Goal: Information Seeking & Learning: Learn about a topic

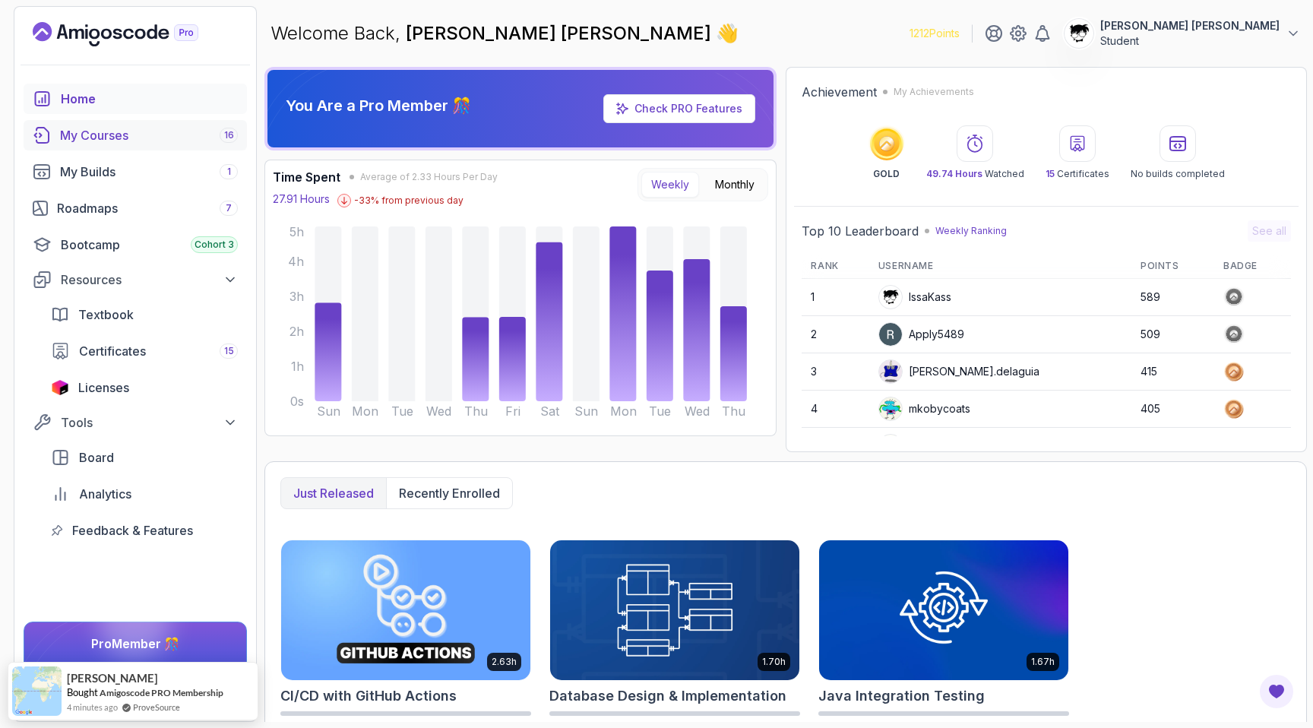
click at [53, 135] on link "My Courses 16" at bounding box center [135, 135] width 223 height 30
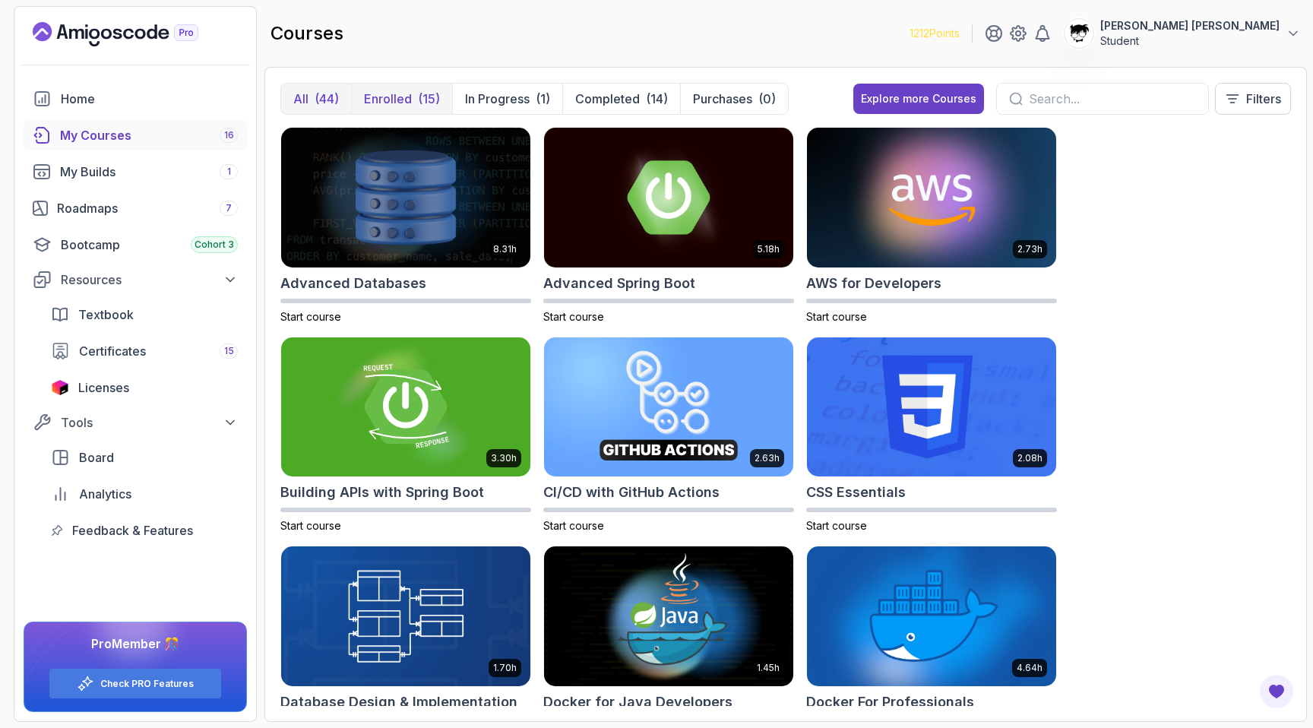
click at [397, 92] on p "Enrolled" at bounding box center [388, 99] width 48 height 18
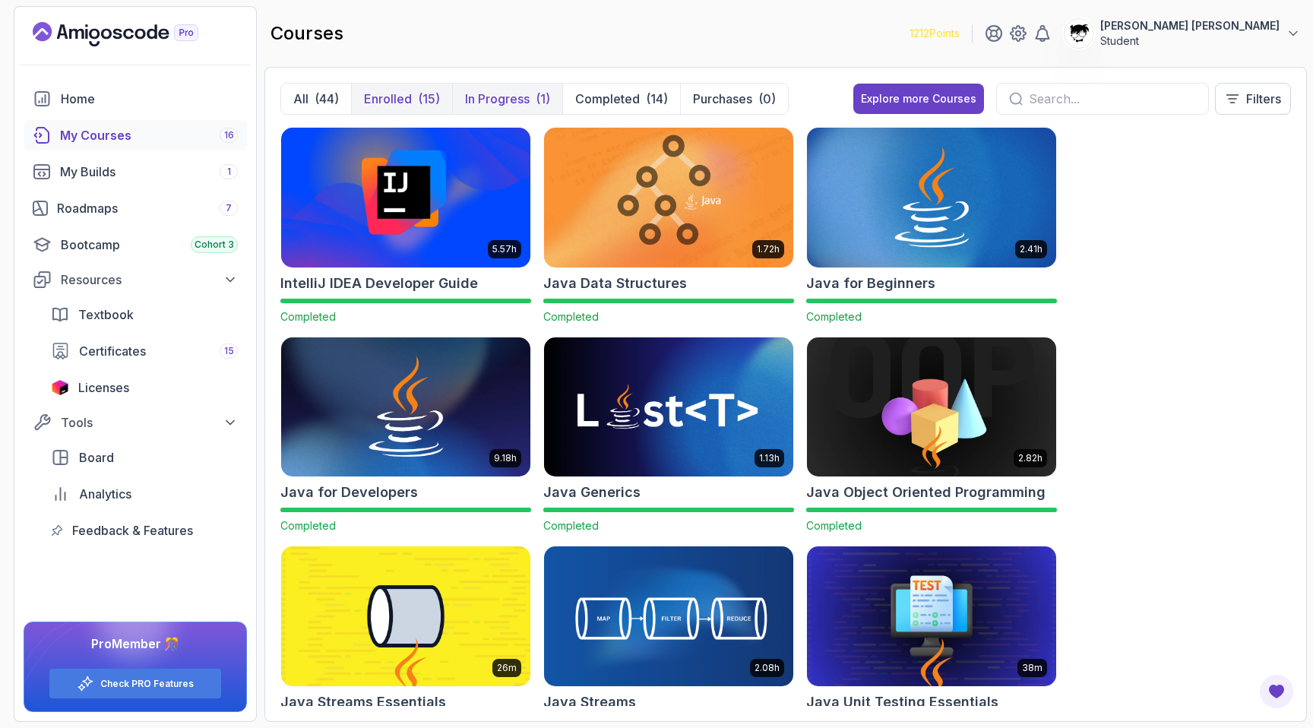
click at [492, 91] on p "In Progress" at bounding box center [497, 99] width 65 height 18
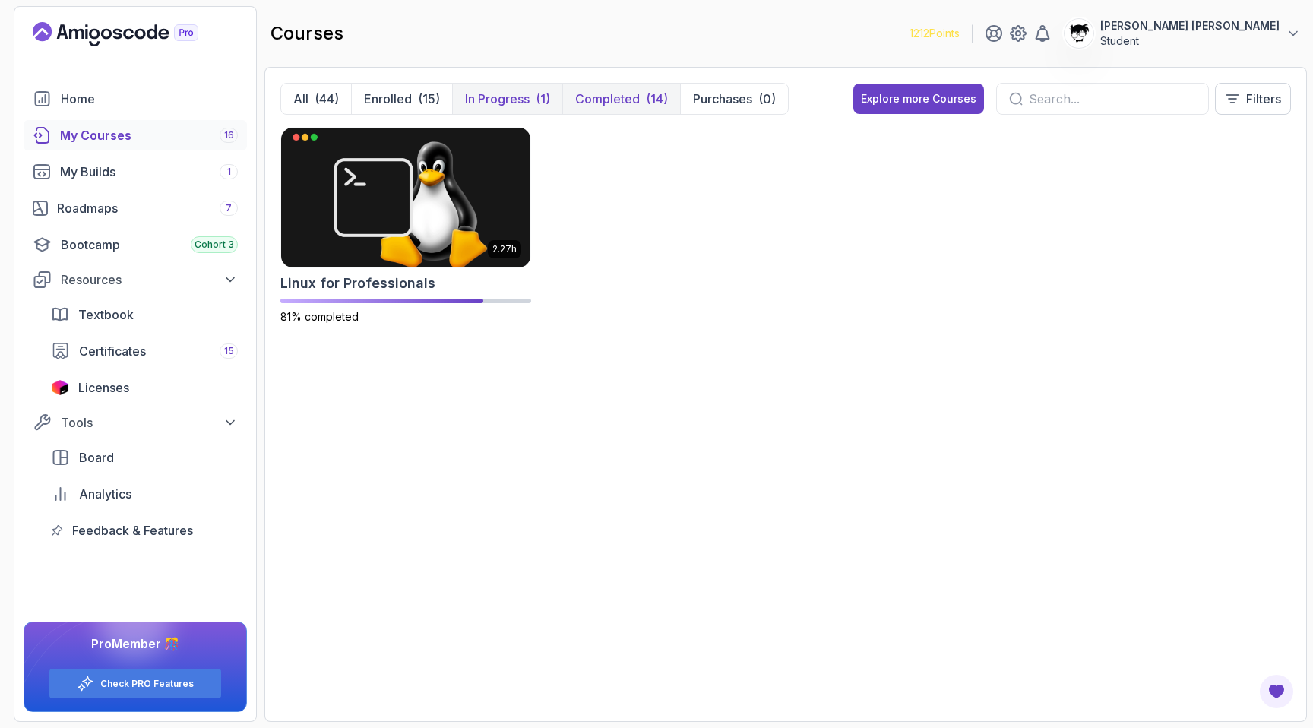
click at [608, 93] on p "Completed" at bounding box center [607, 99] width 65 height 18
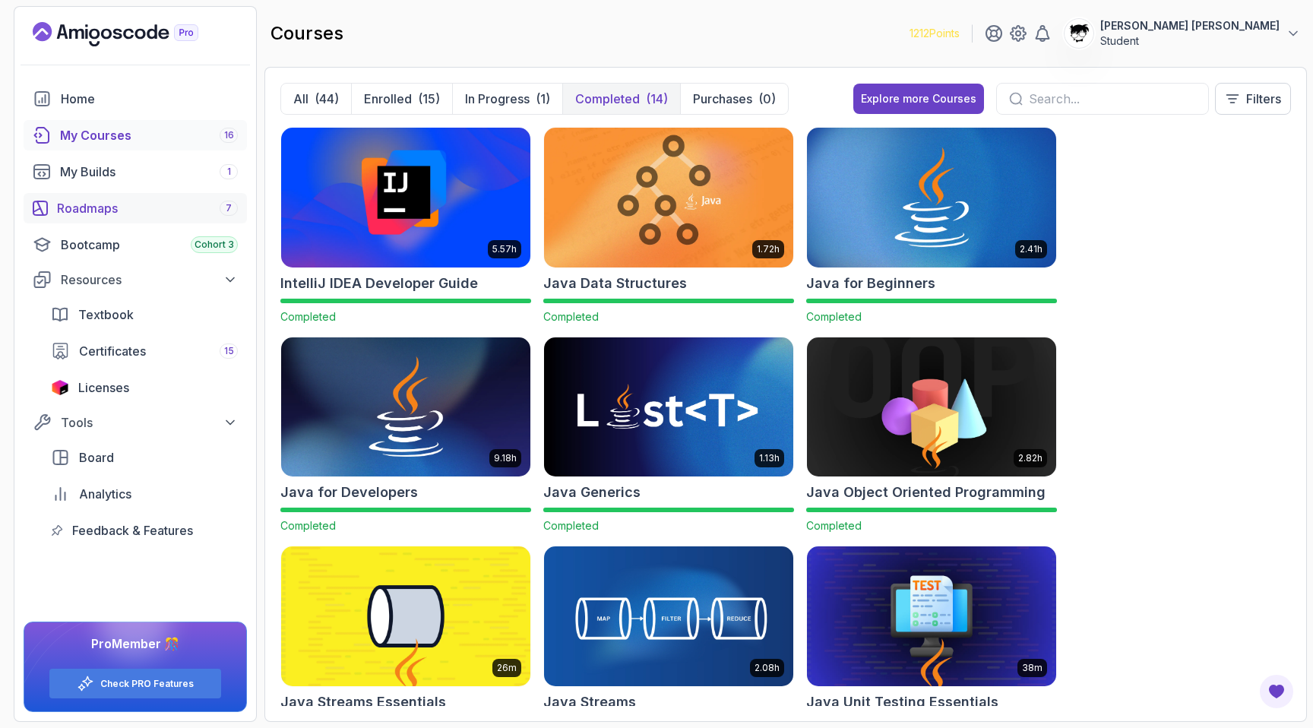
click at [87, 220] on link "Roadmaps 7" at bounding box center [135, 208] width 223 height 30
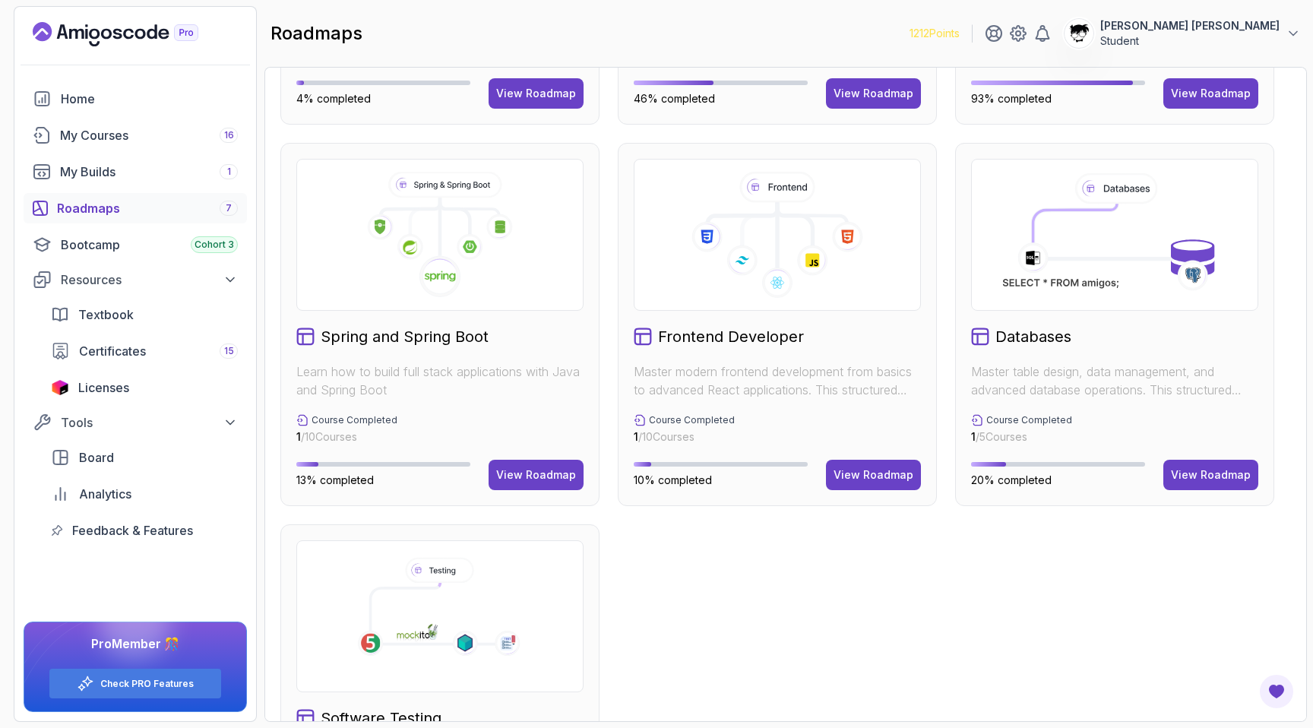
scroll to position [255, 0]
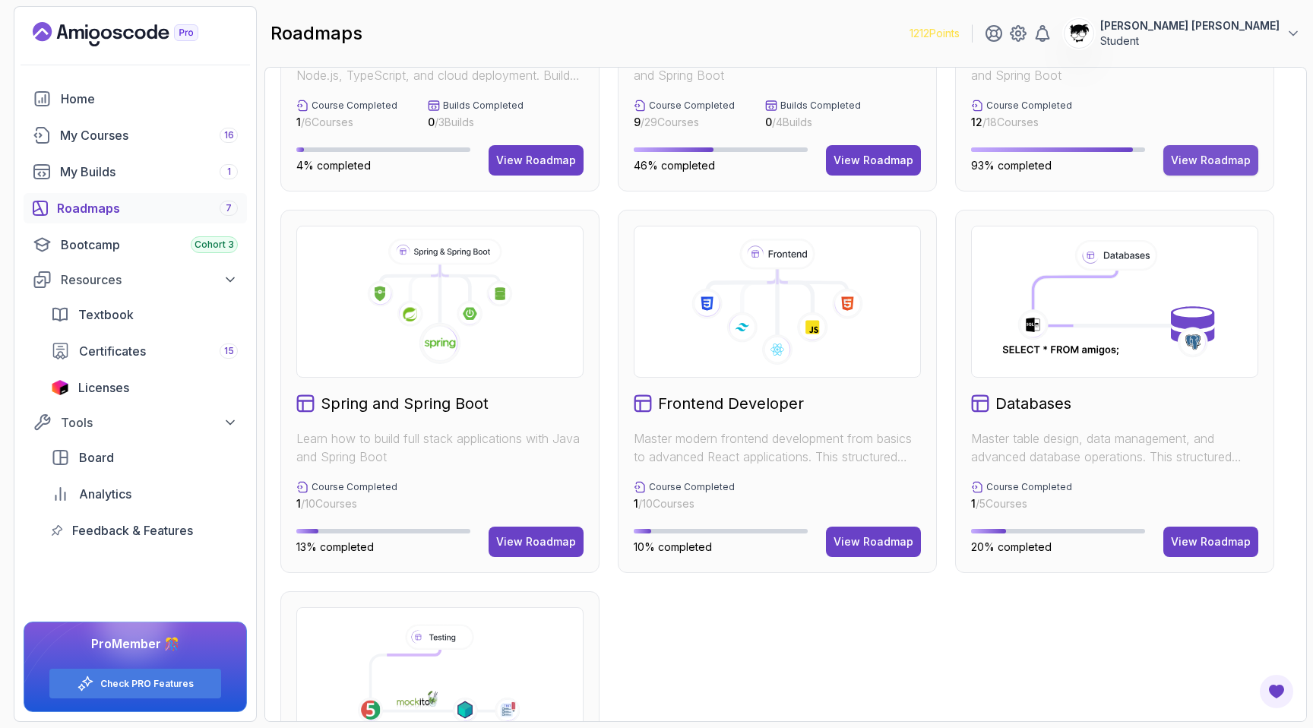
click at [1176, 160] on div "View Roadmap" at bounding box center [1211, 160] width 80 height 15
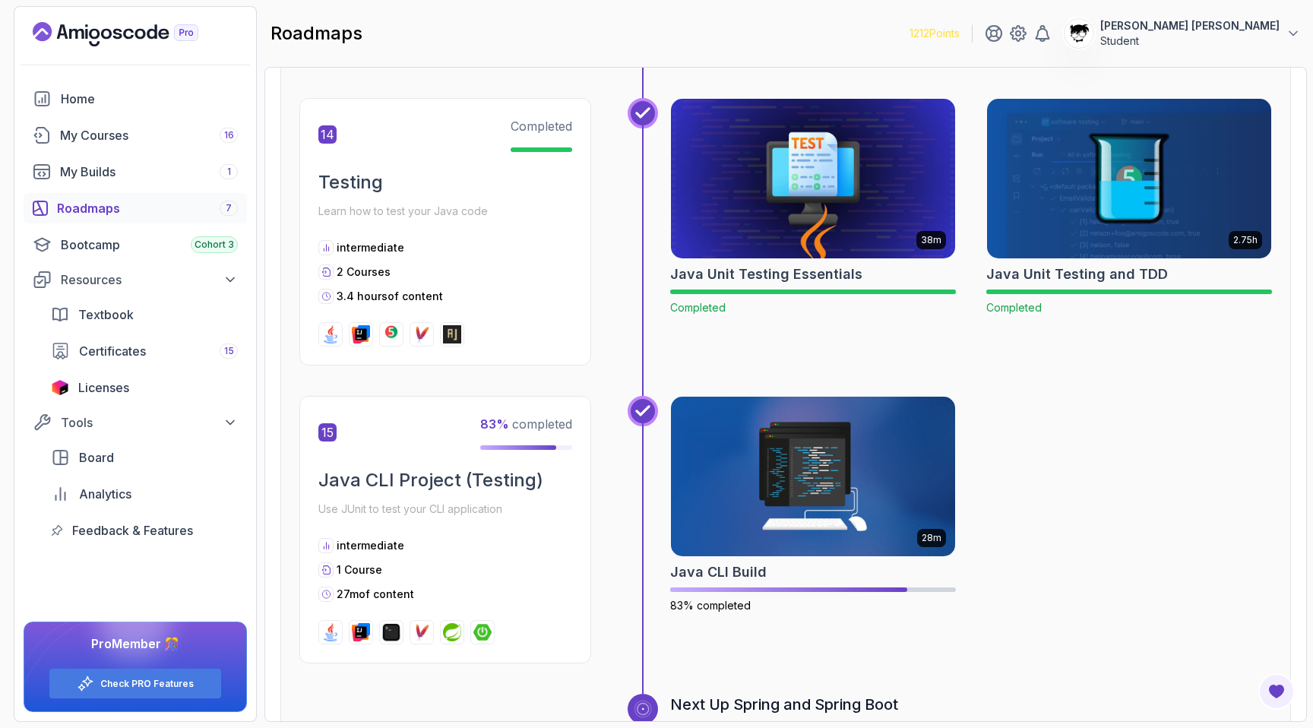
scroll to position [4786, 0]
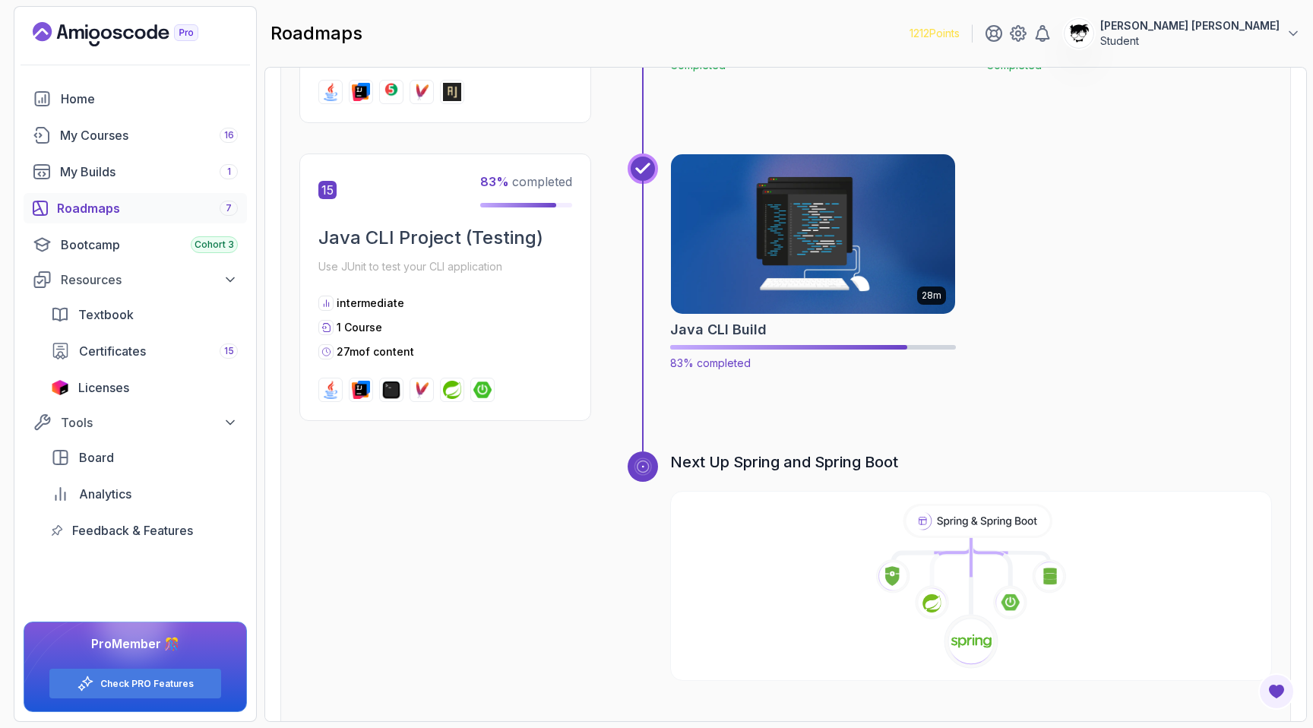
click at [772, 228] on img at bounding box center [813, 233] width 299 height 167
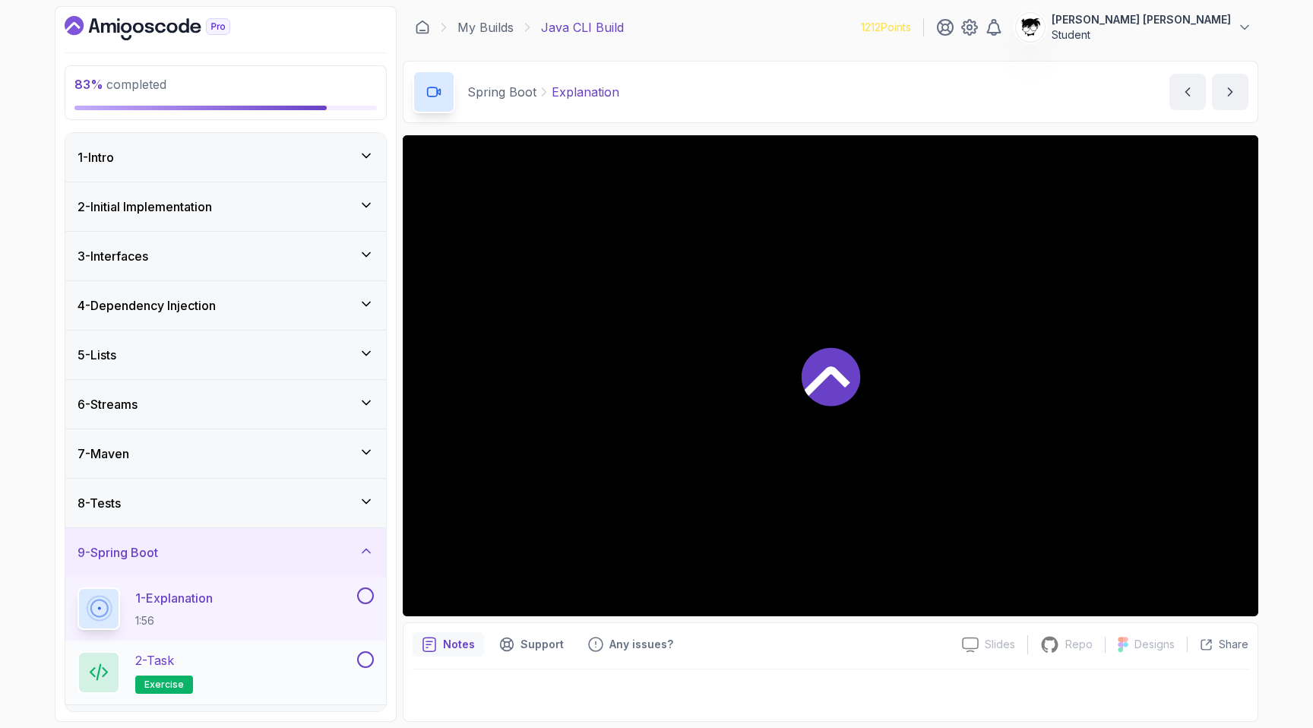
click at [255, 667] on div "2 - Task exercise" at bounding box center [216, 672] width 277 height 43
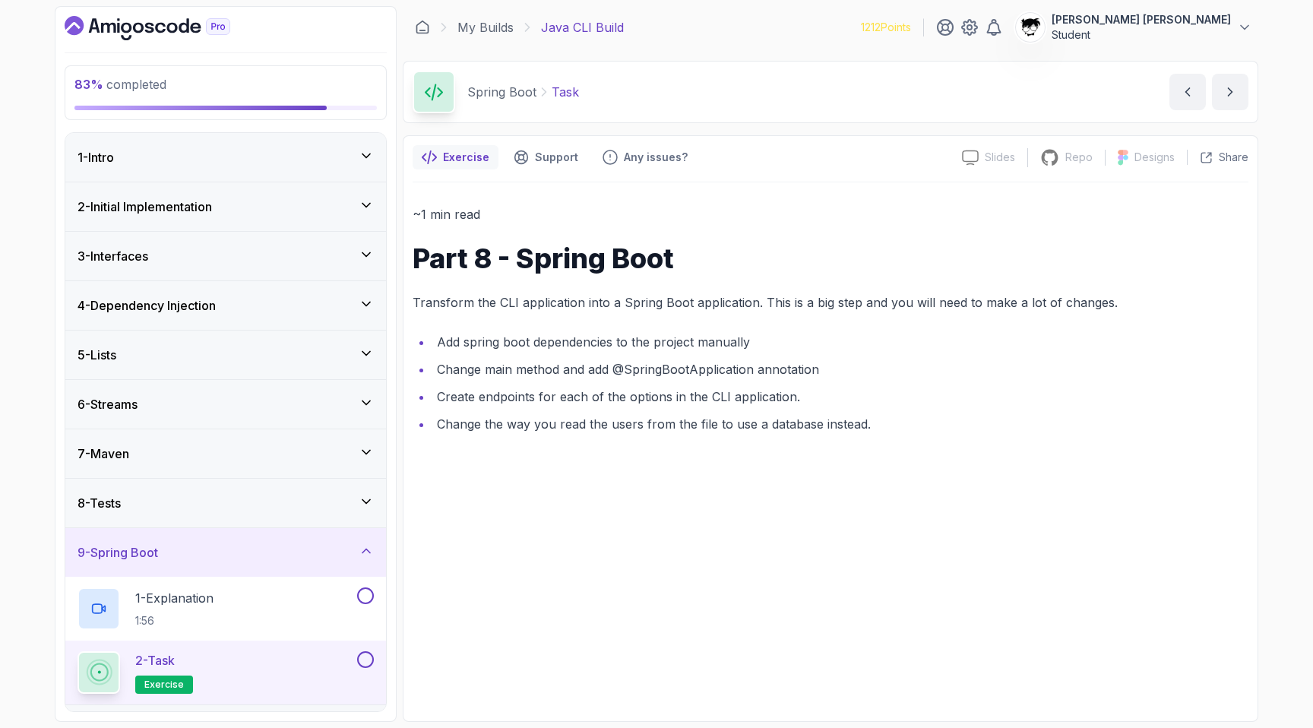
scroll to position [43, 0]
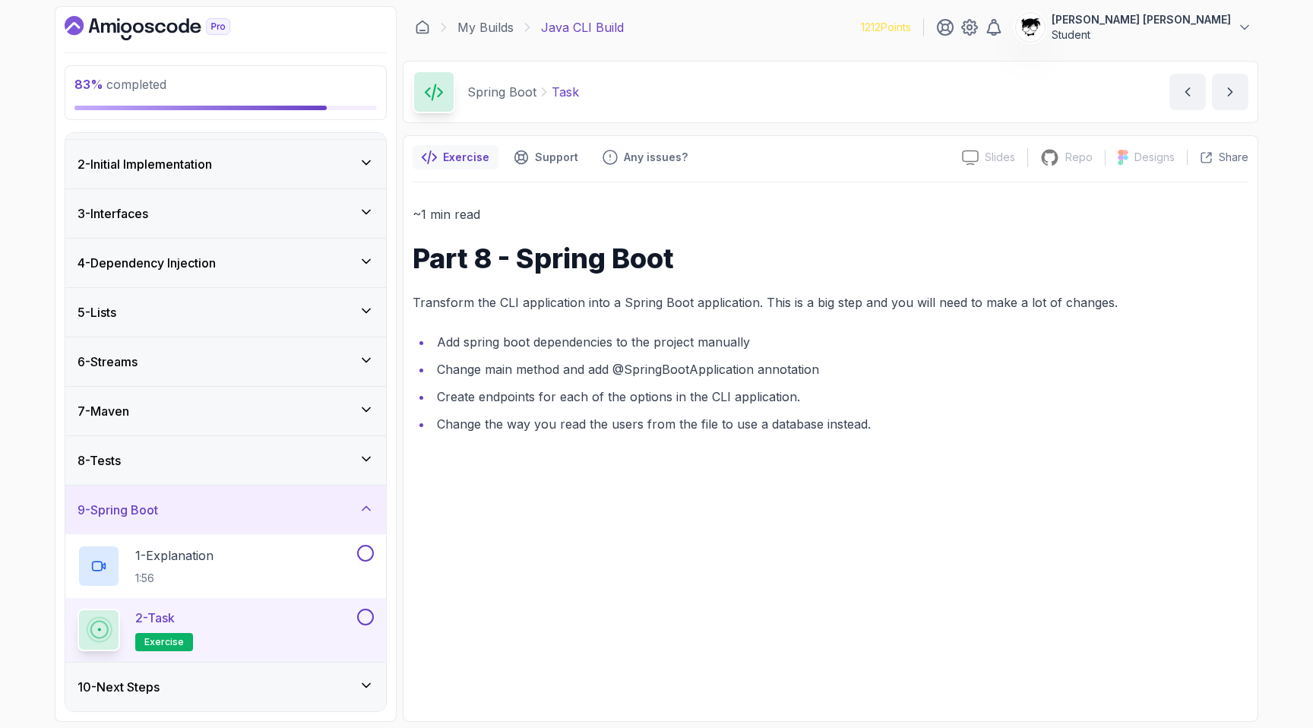
click at [255, 670] on div "10 - Next Steps" at bounding box center [225, 687] width 321 height 49
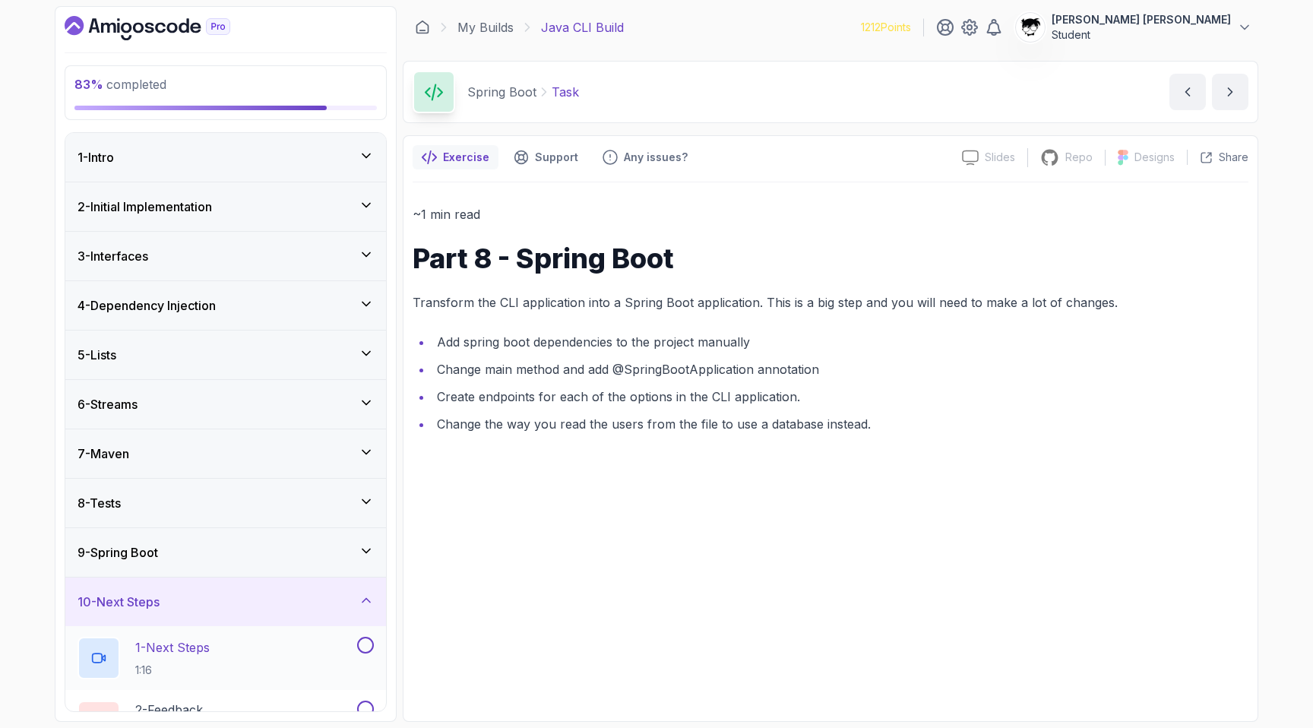
scroll to position [106, 0]
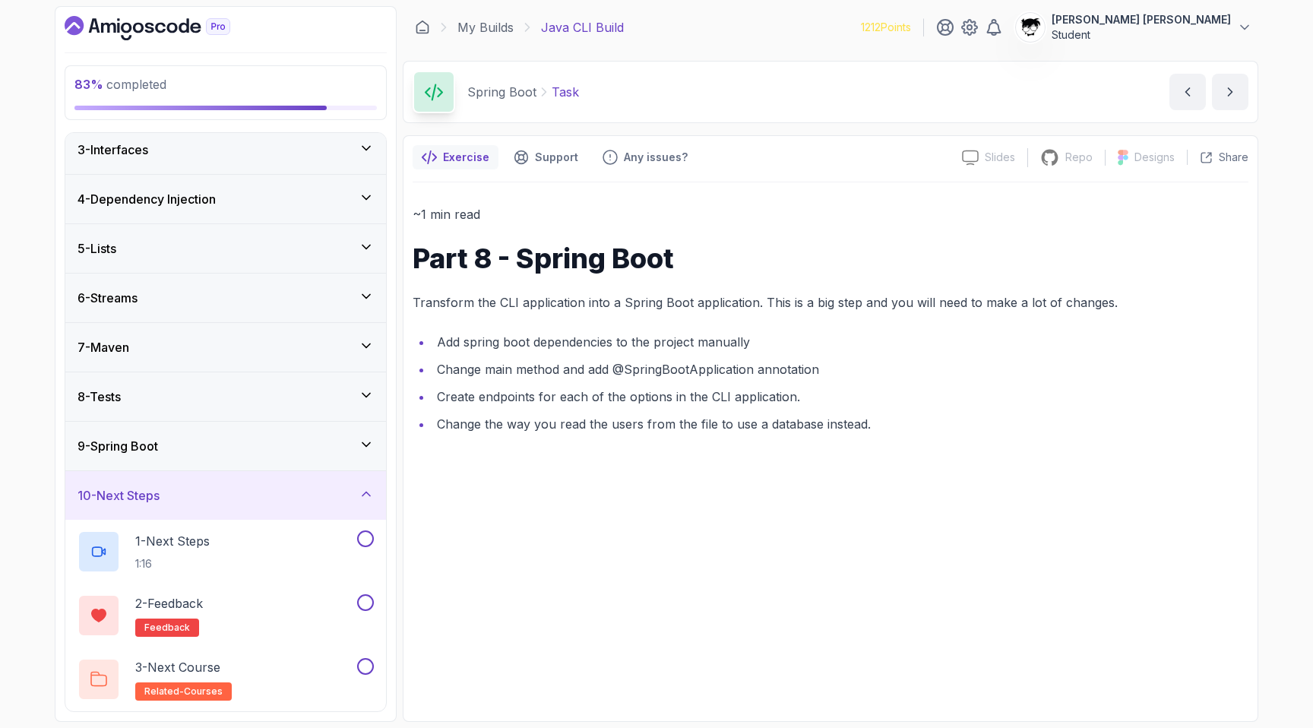
click at [217, 453] on div "9 - Spring Boot" at bounding box center [226, 446] width 296 height 18
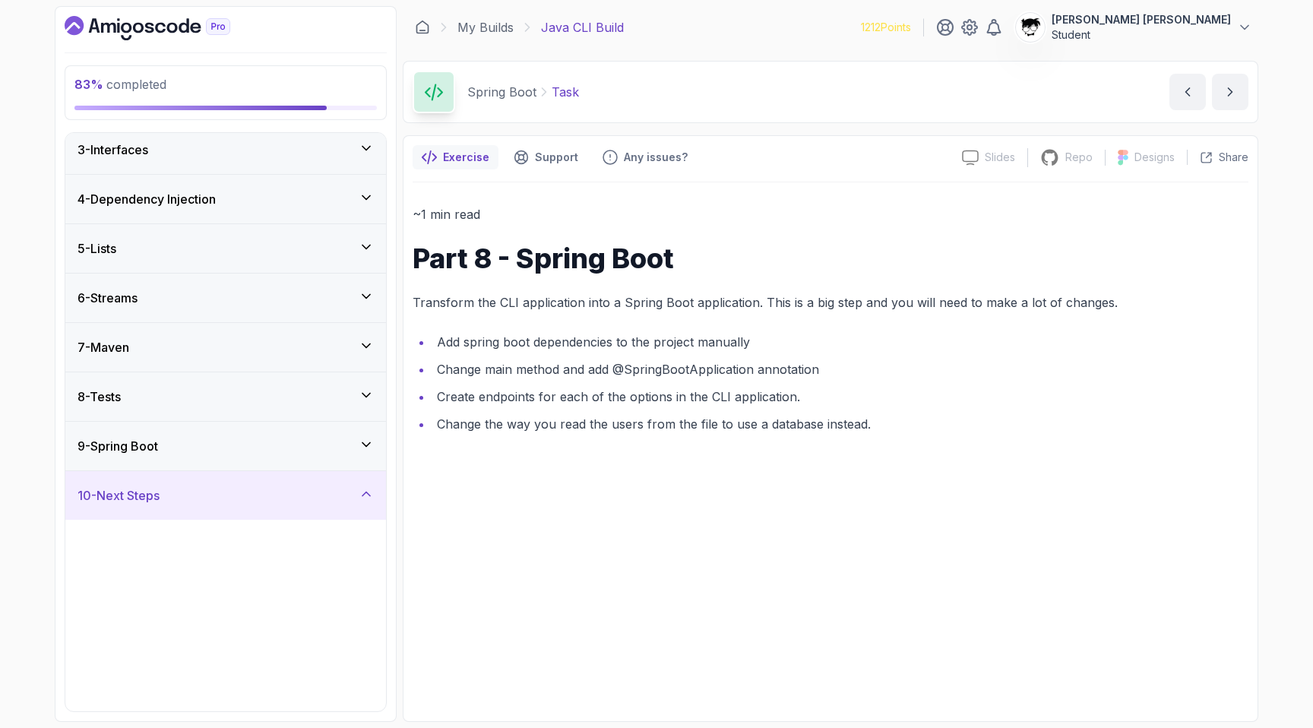
scroll to position [0, 0]
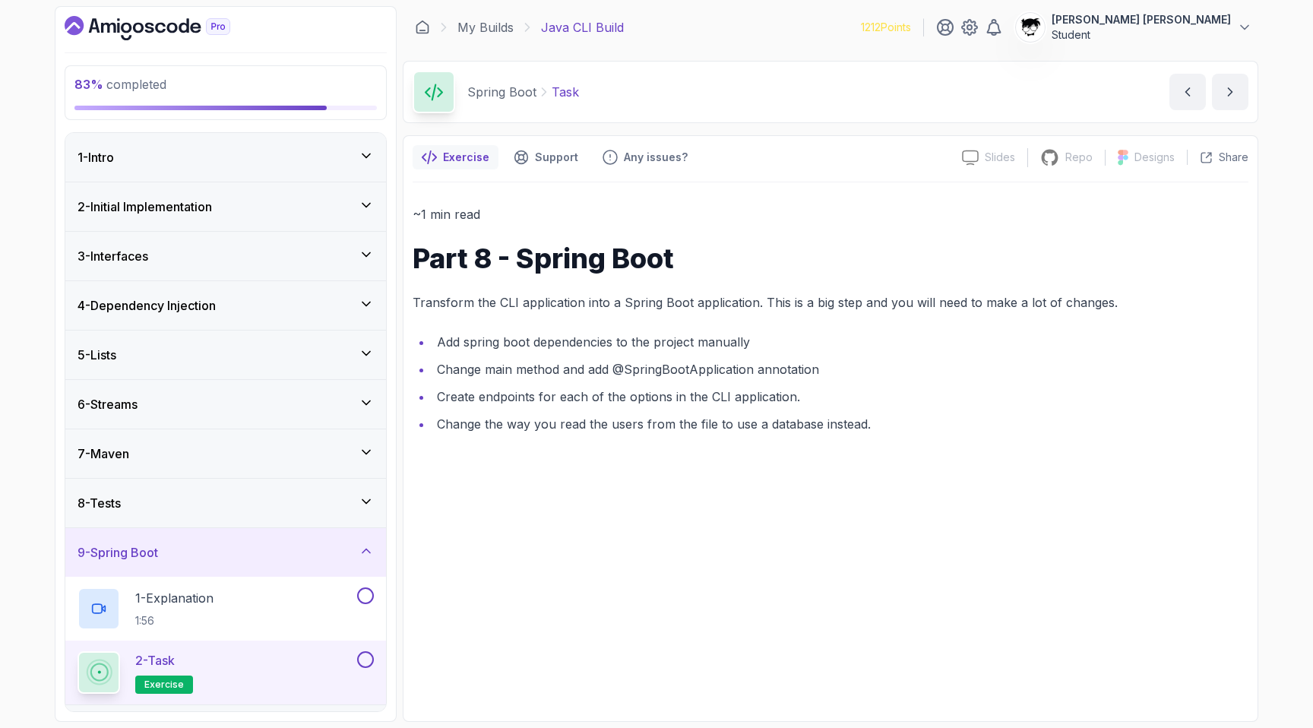
click at [244, 670] on div "2 - Task exercise" at bounding box center [216, 672] width 277 height 43
click at [511, 22] on link "My Builds" at bounding box center [486, 27] width 56 height 18
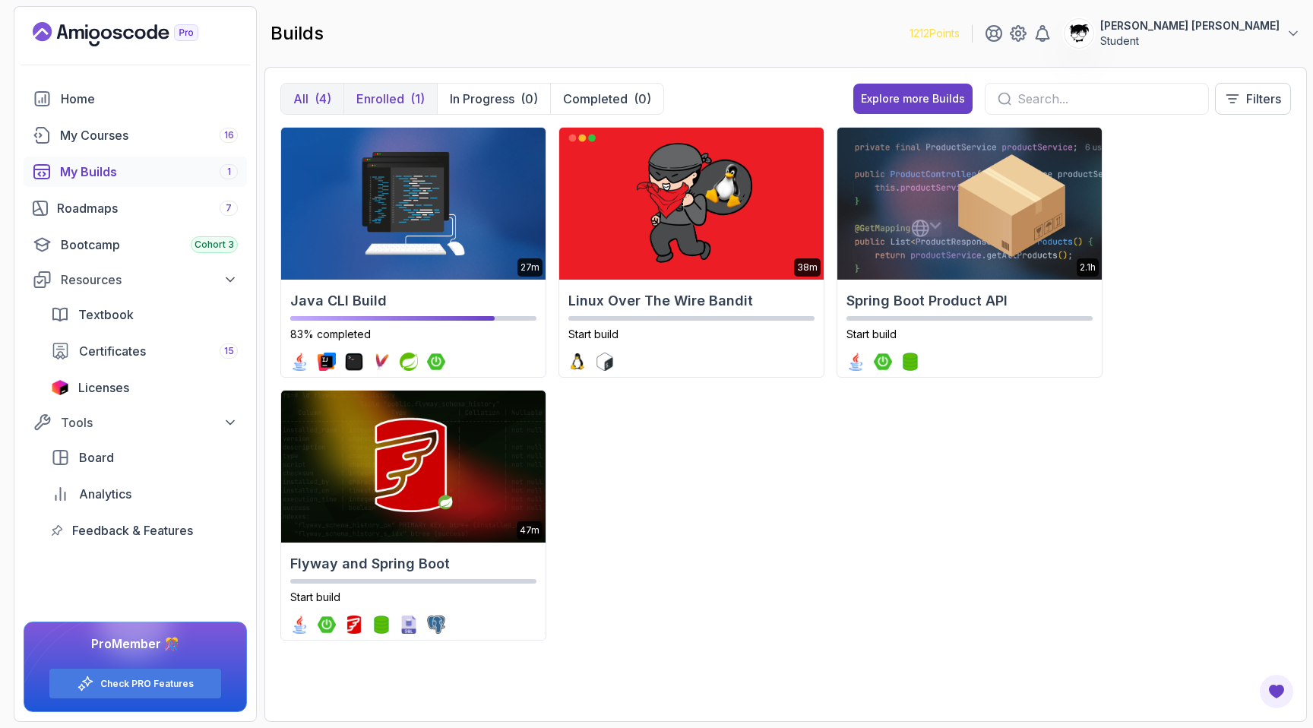
click at [378, 106] on p "Enrolled" at bounding box center [380, 99] width 48 height 18
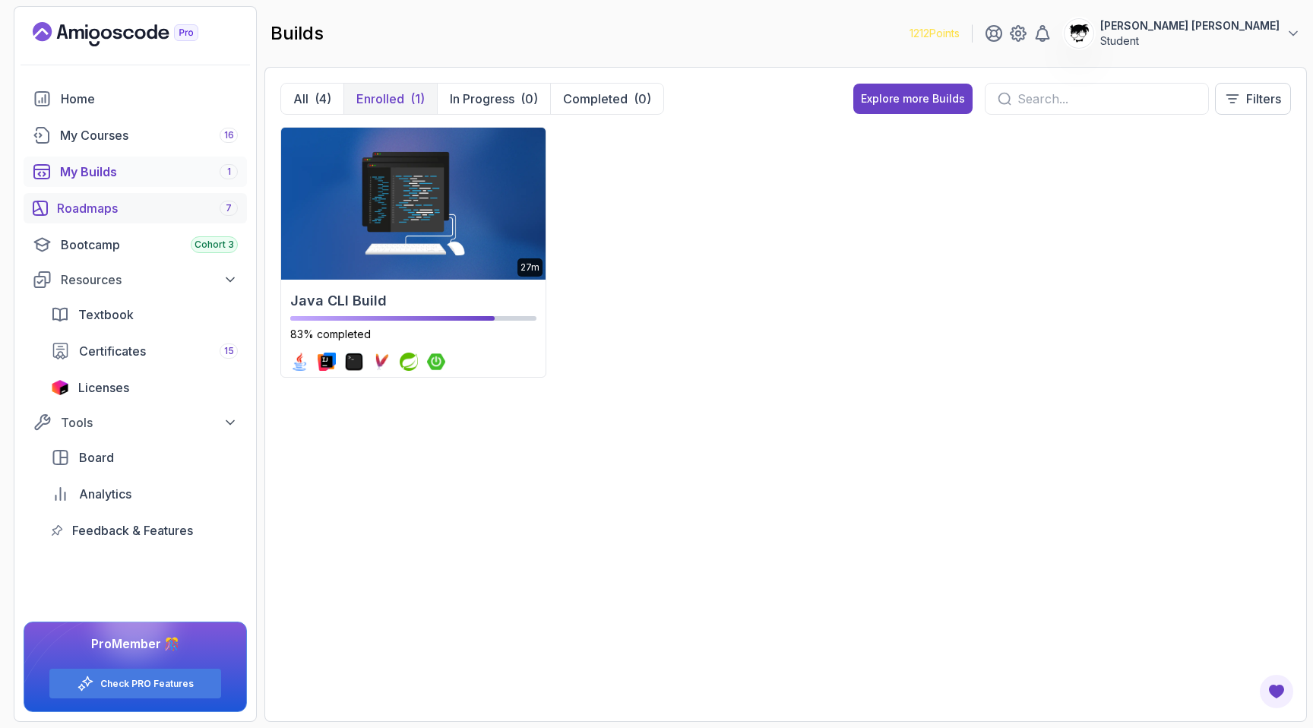
click at [79, 207] on div "Roadmaps 7" at bounding box center [147, 208] width 181 height 18
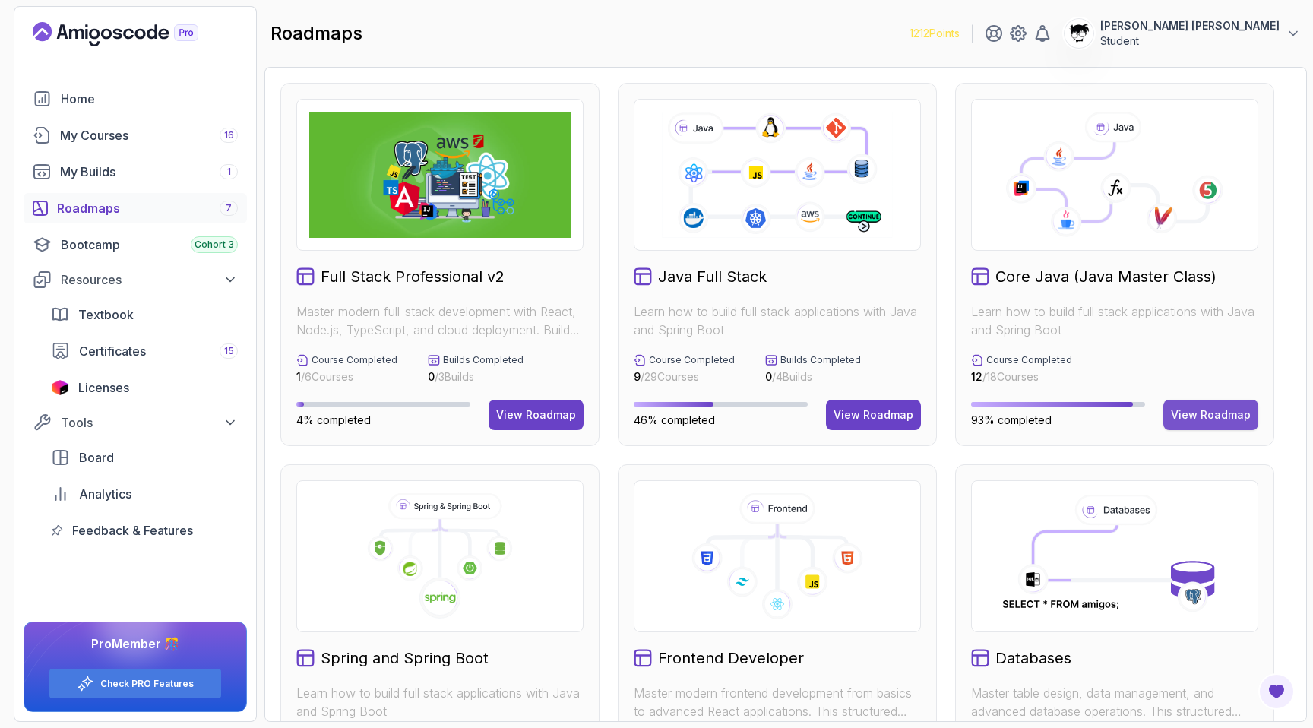
click at [1224, 414] on div "View Roadmap" at bounding box center [1211, 414] width 80 height 15
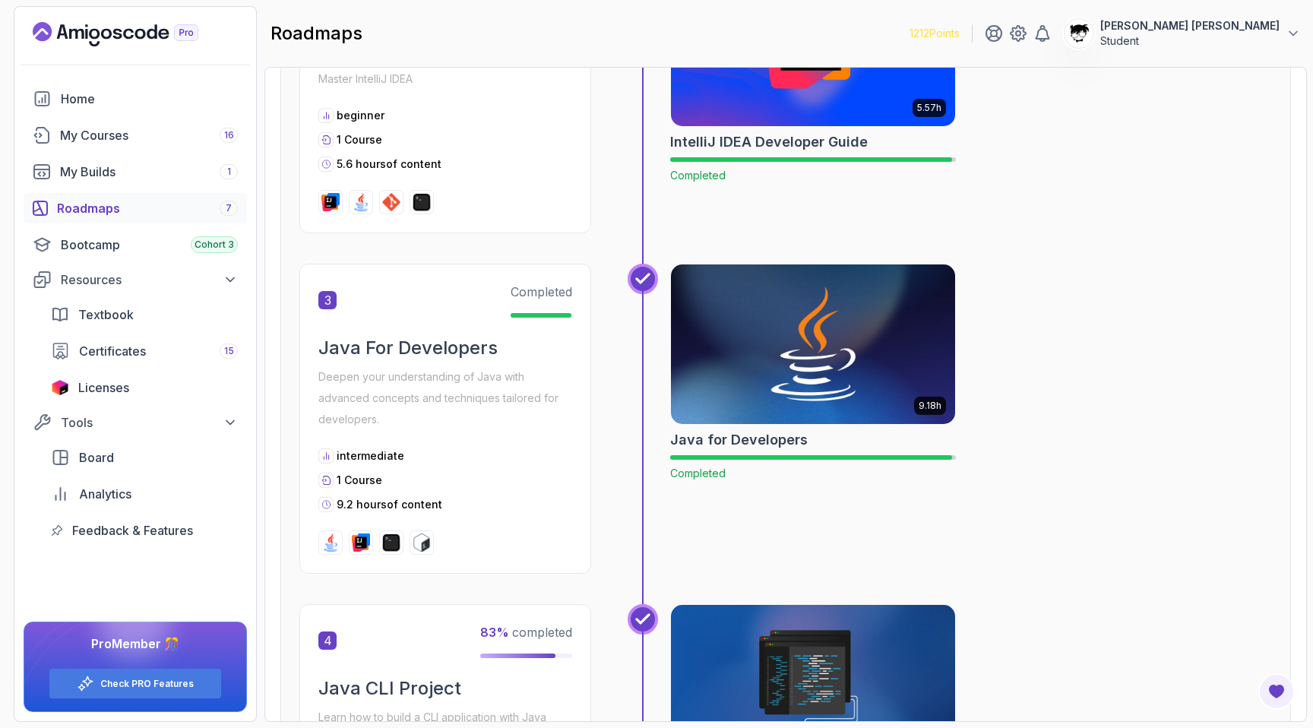
scroll to position [942, 0]
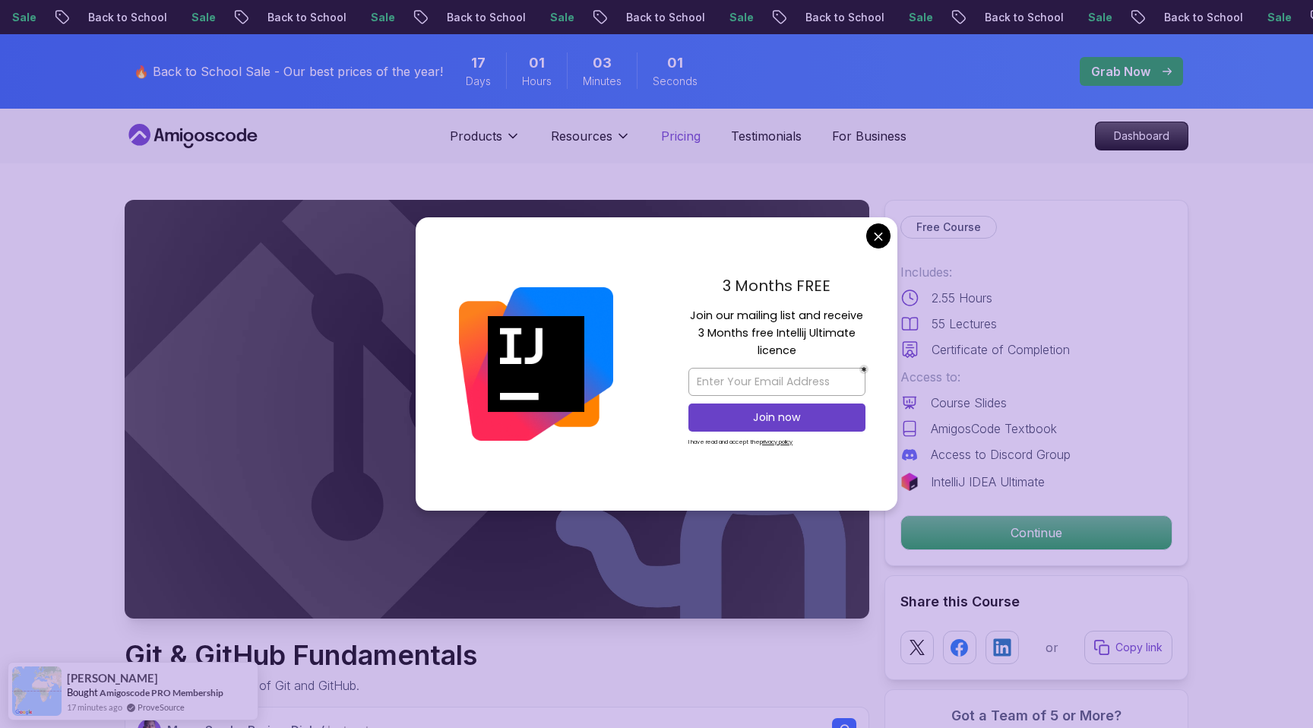
click at [667, 142] on p "Pricing" at bounding box center [681, 136] width 40 height 18
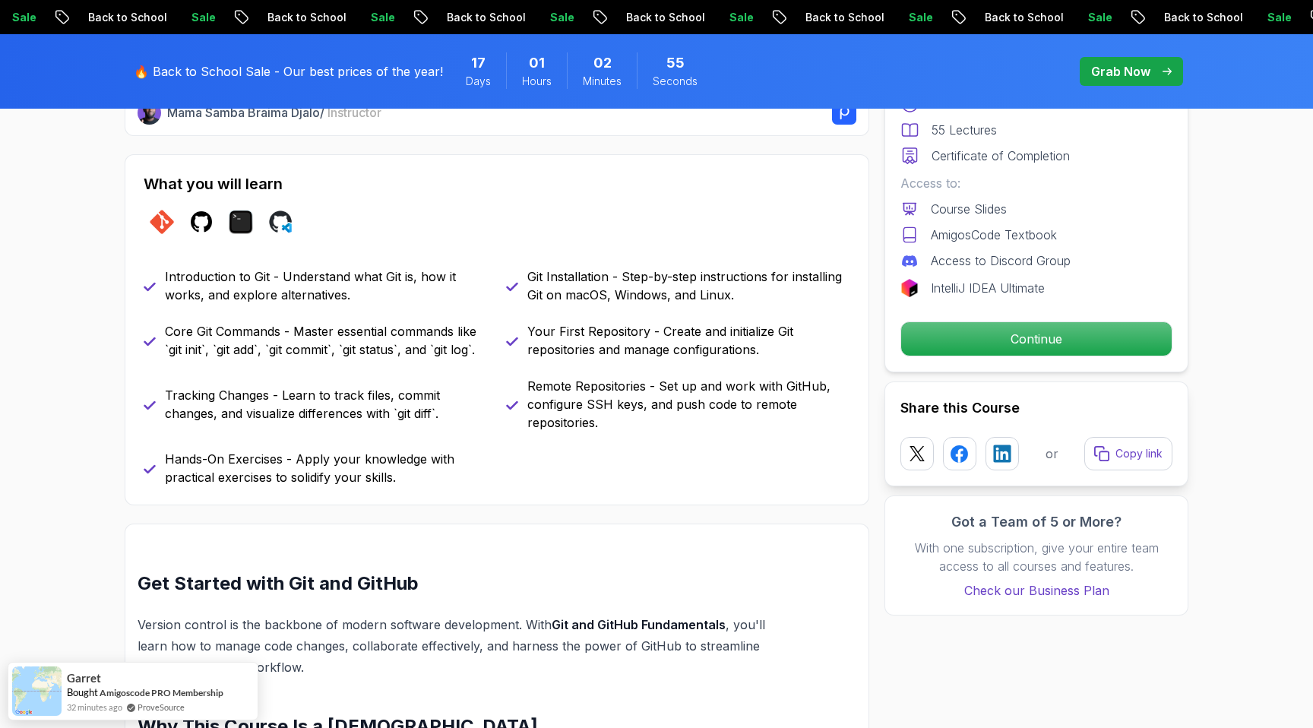
scroll to position [657, 0]
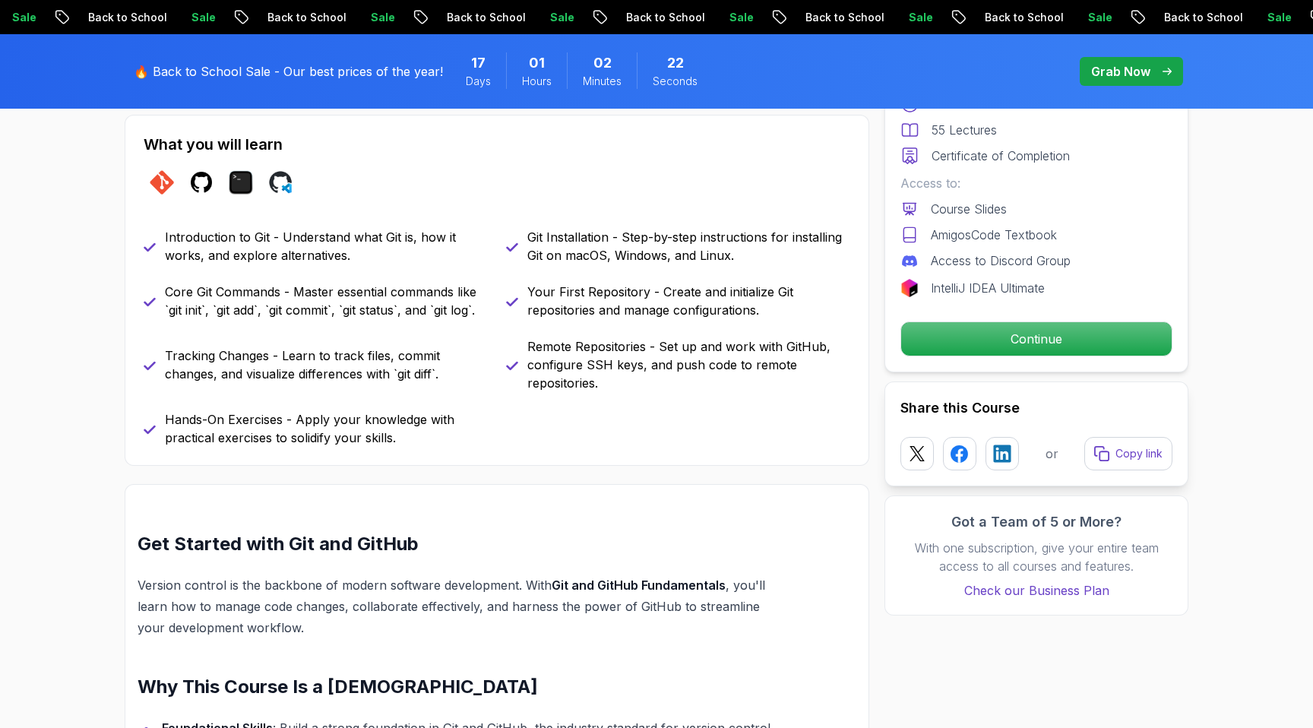
click at [603, 240] on p "Git Installation - Step-by-step instructions for installing Git on macOS, Windo…" at bounding box center [688, 246] width 323 height 36
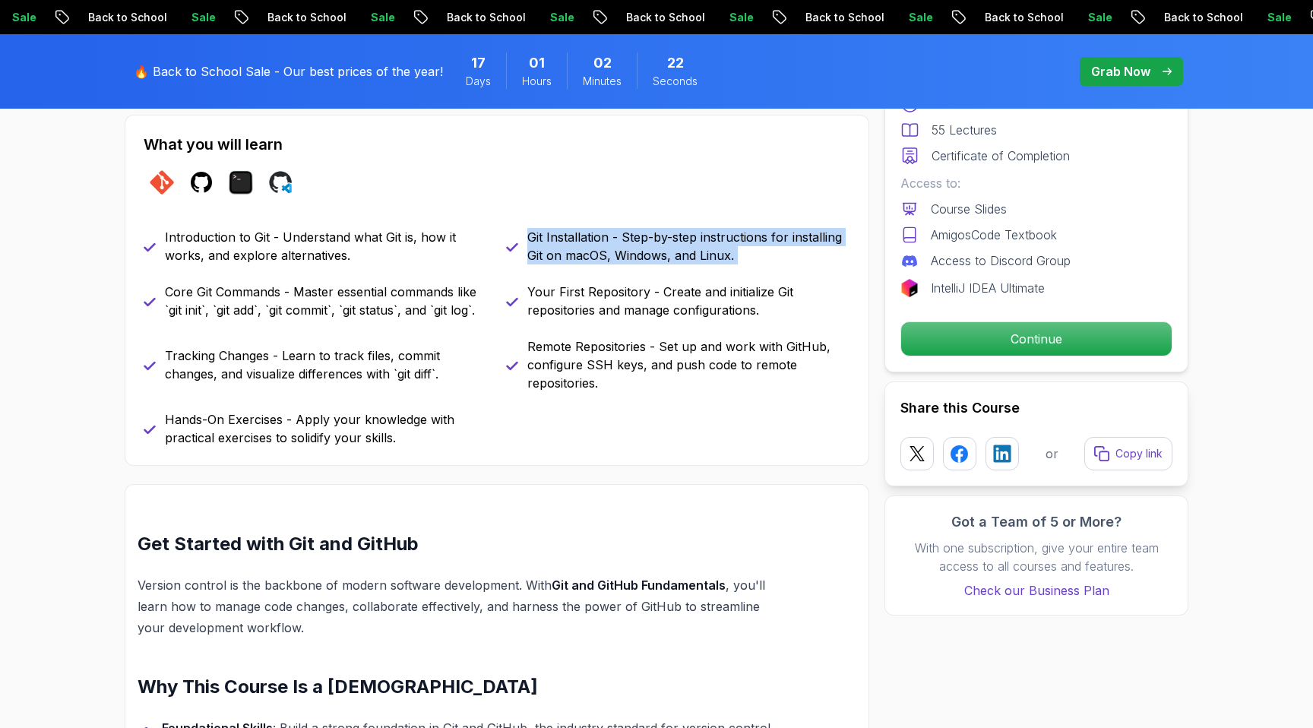
click at [603, 240] on p "Git Installation - Step-by-step instructions for installing Git on macOS, Windo…" at bounding box center [688, 246] width 323 height 36
click at [583, 271] on div "Introduction to Git - Understand what Git is, how it works, and explore alterna…" at bounding box center [497, 337] width 707 height 219
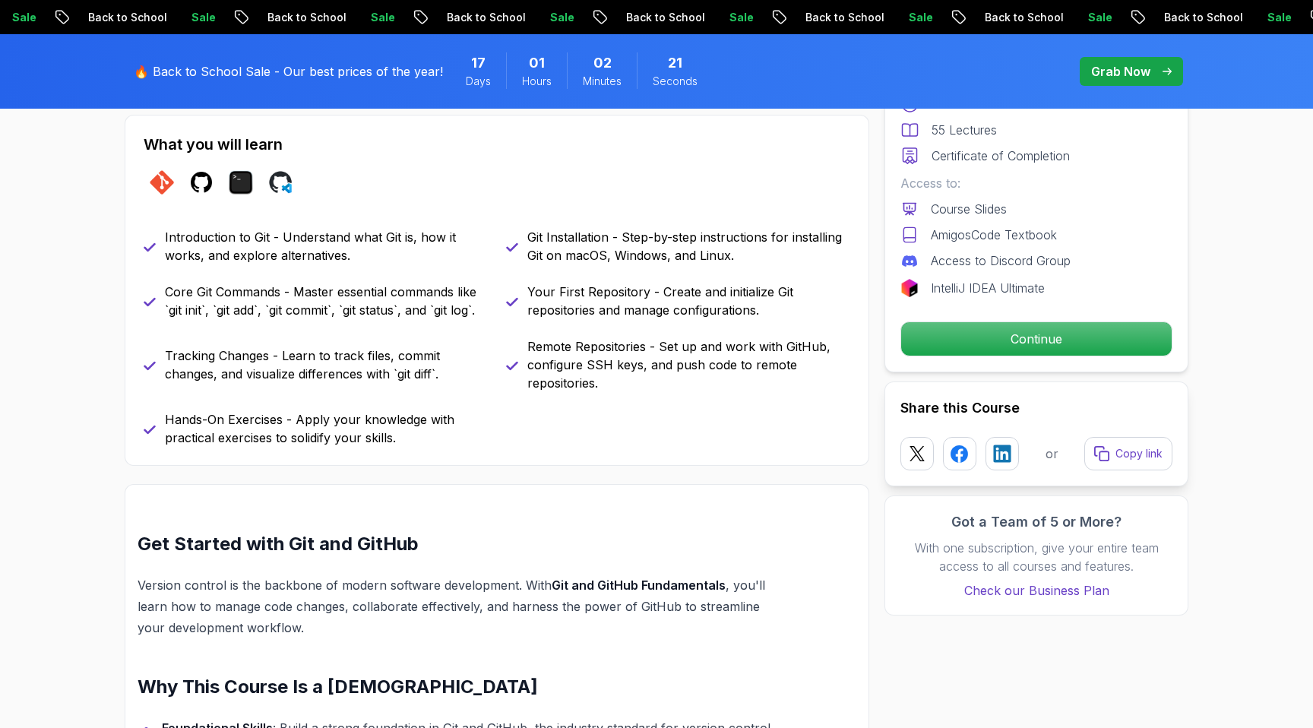
click at [581, 283] on p "Your First Repository - Create and initialize Git repositories and manage confi…" at bounding box center [688, 301] width 323 height 36
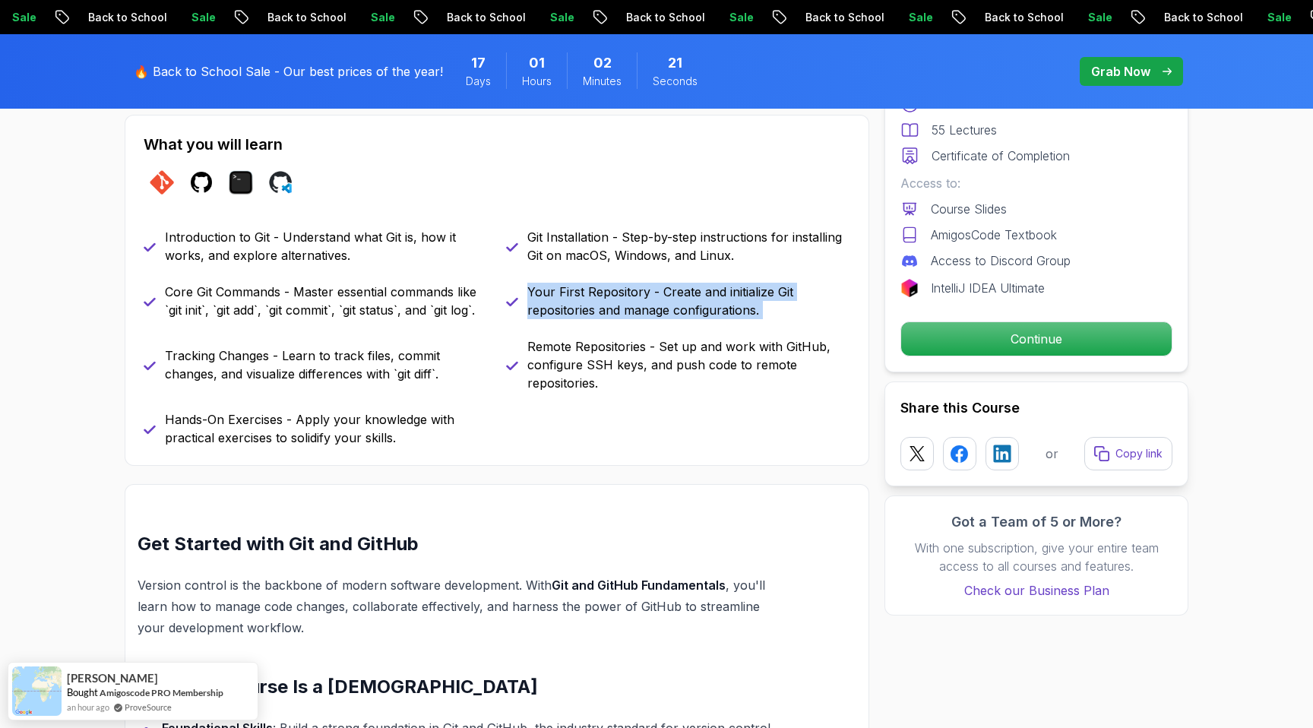
click at [581, 283] on p "Your First Repository - Create and initialize Git repositories and manage confi…" at bounding box center [688, 301] width 323 height 36
click at [581, 309] on p "Your First Repository - Create and initialize Git repositories and manage confi…" at bounding box center [688, 301] width 323 height 36
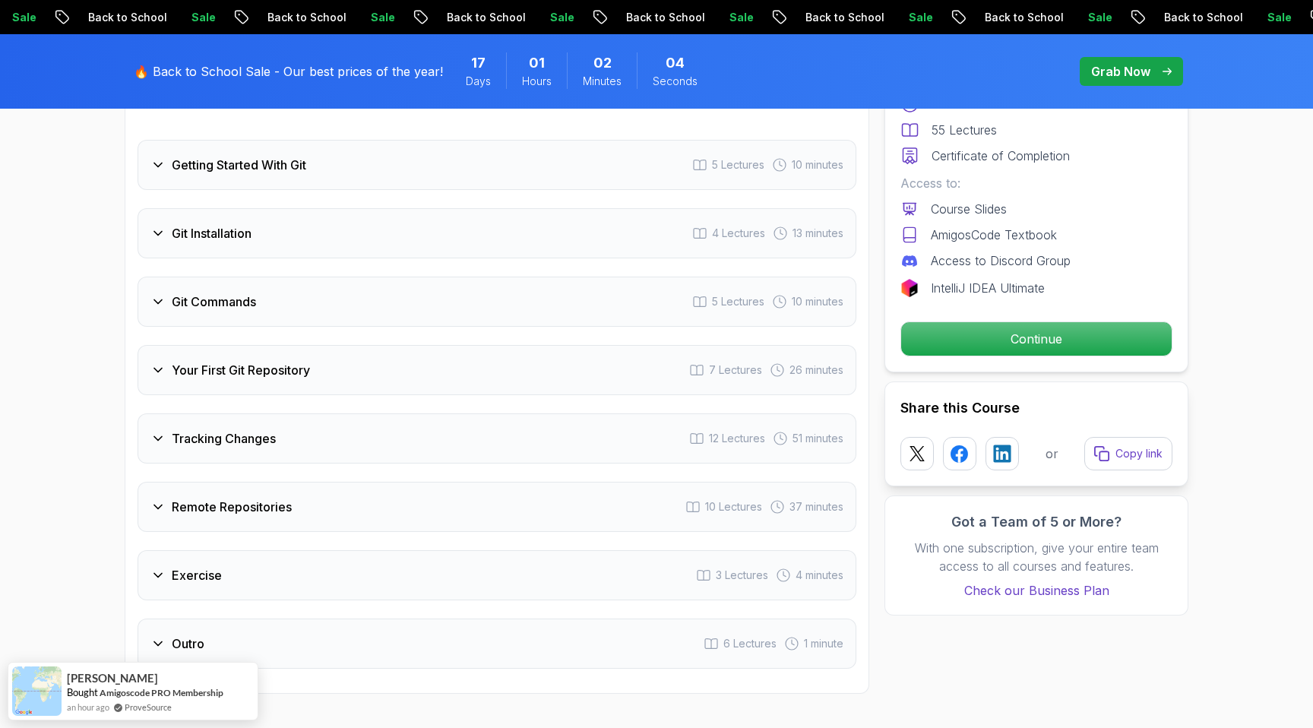
scroll to position [2216, 0]
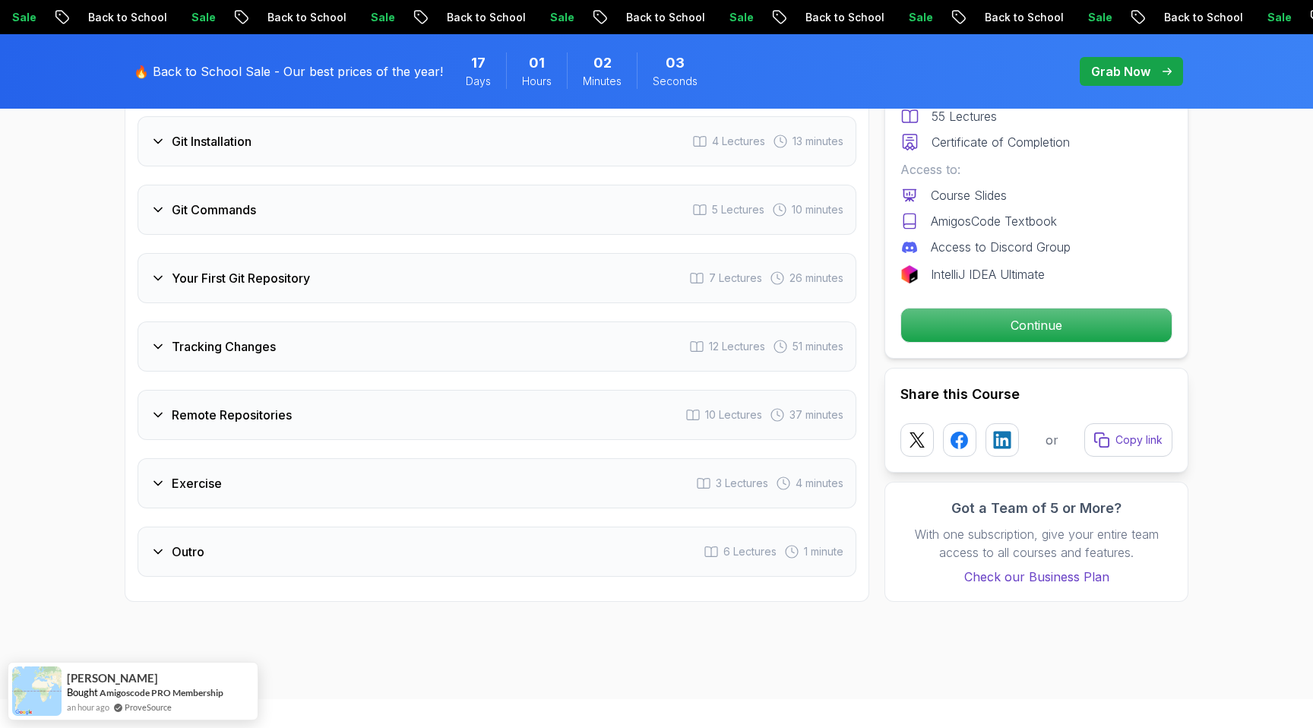
click at [250, 467] on div "Exercise 3 Lectures 4 minutes" at bounding box center [497, 483] width 719 height 50
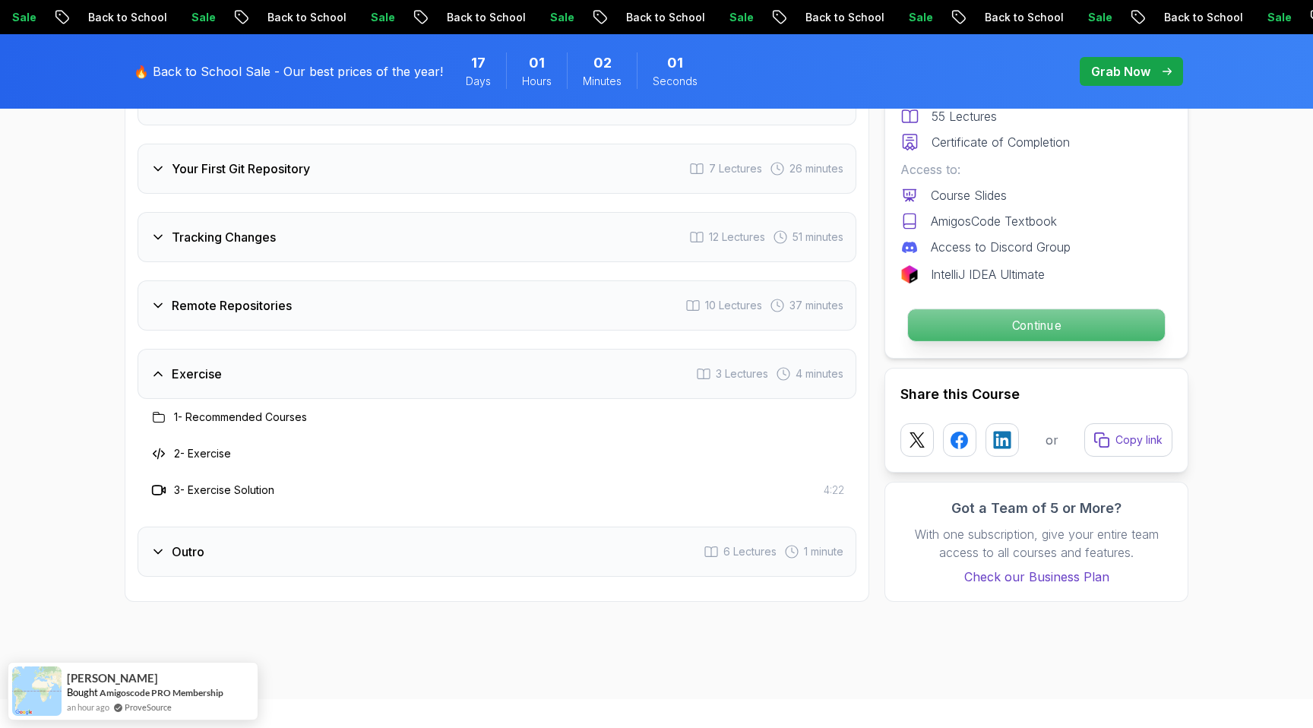
click at [926, 328] on p "Continue" at bounding box center [1036, 325] width 257 height 32
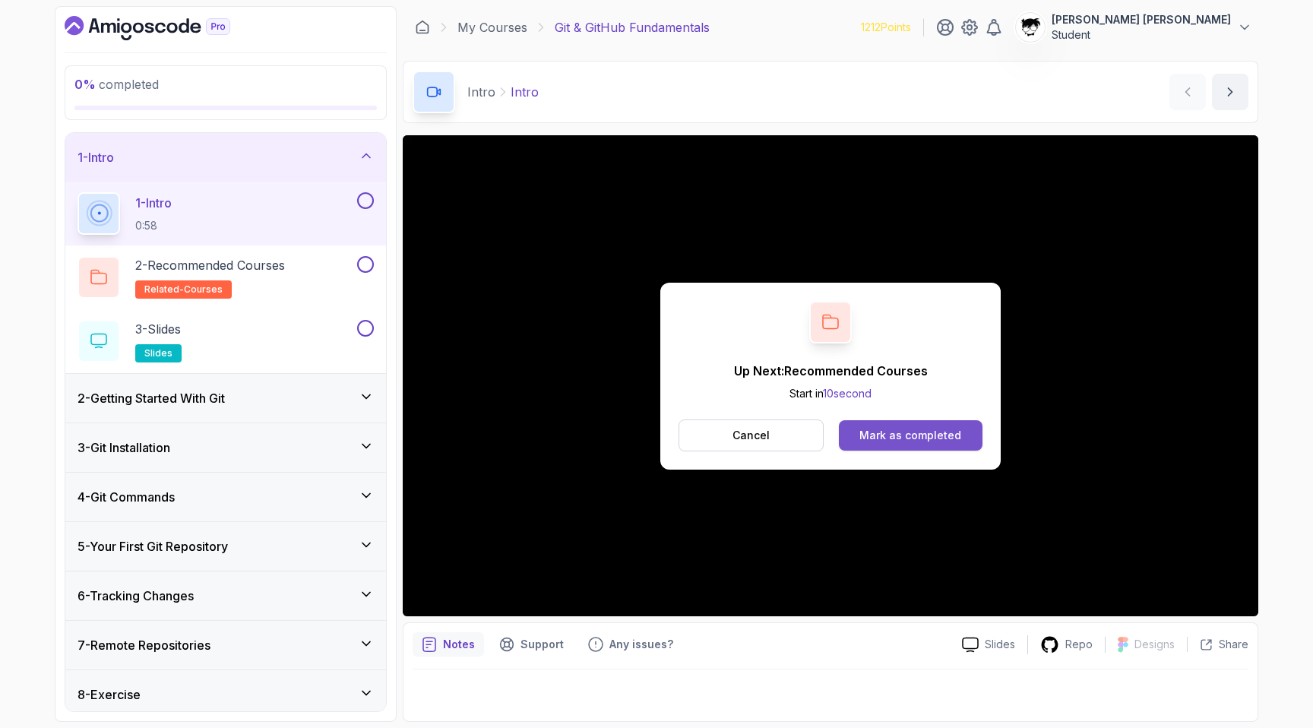
click at [874, 433] on div "Mark as completed" at bounding box center [911, 435] width 102 height 15
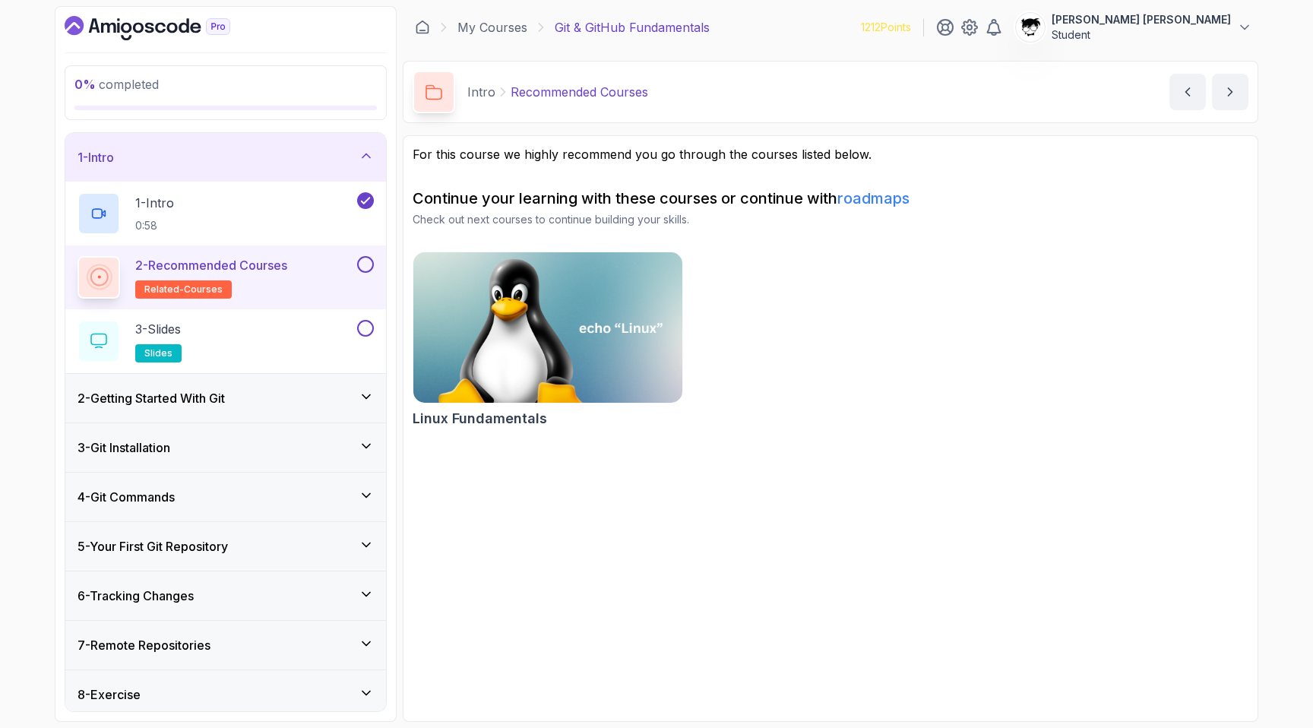
click at [366, 260] on button at bounding box center [365, 264] width 17 height 17
click at [326, 325] on div "3 - Slides slides" at bounding box center [216, 341] width 277 height 43
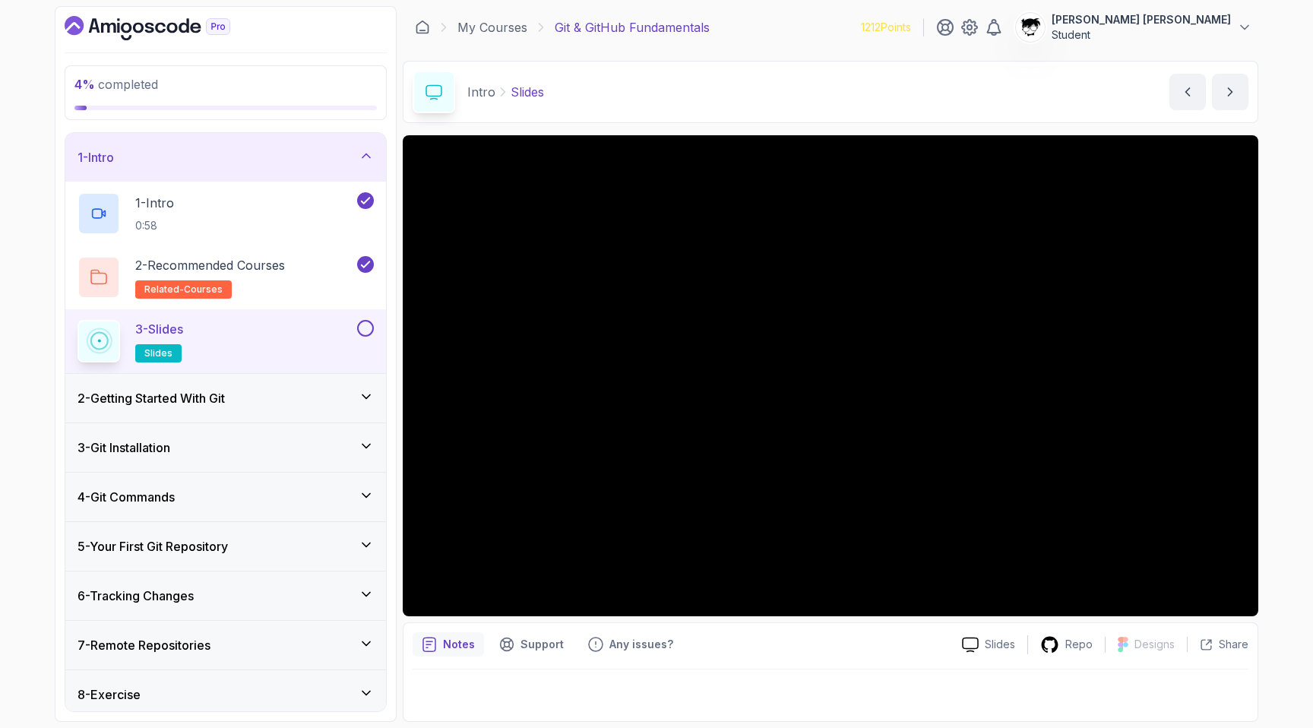
click at [1290, 401] on div "4 % completed 1 - Intro 1 - Intro 0:58 2 - Recommended Courses related-courses …" at bounding box center [656, 364] width 1313 height 728
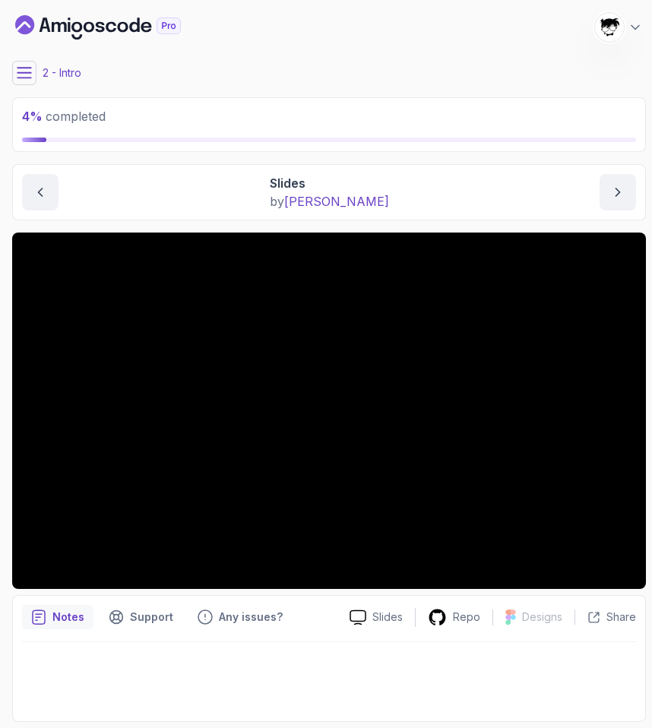
click at [27, 78] on icon at bounding box center [24, 73] width 14 height 10
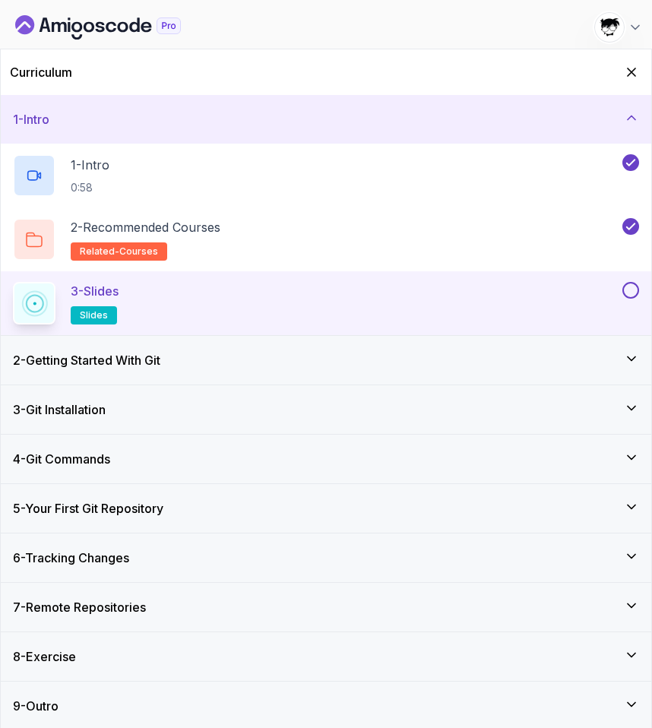
click at [629, 294] on button at bounding box center [630, 290] width 17 height 17
click at [492, 350] on div "2 - Getting Started With Git" at bounding box center [326, 360] width 651 height 49
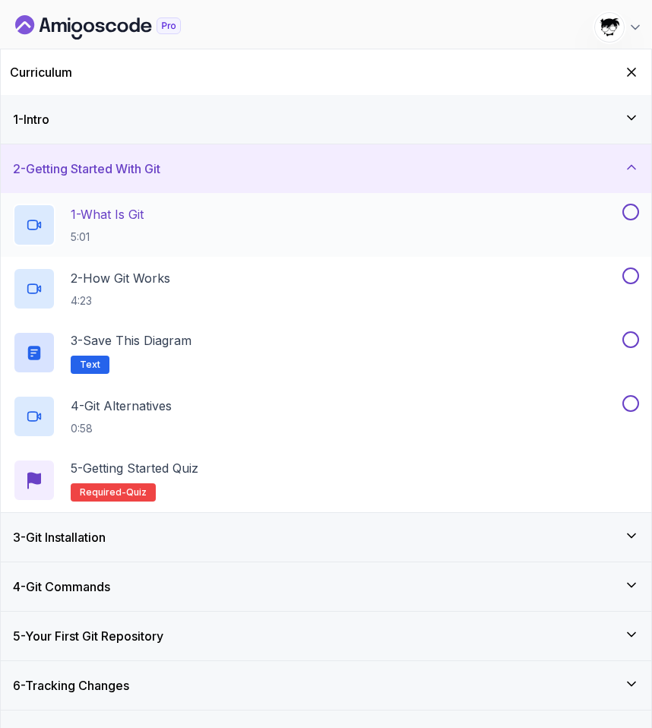
click at [242, 239] on div "1 - What Is Git 5:01" at bounding box center [316, 225] width 606 height 43
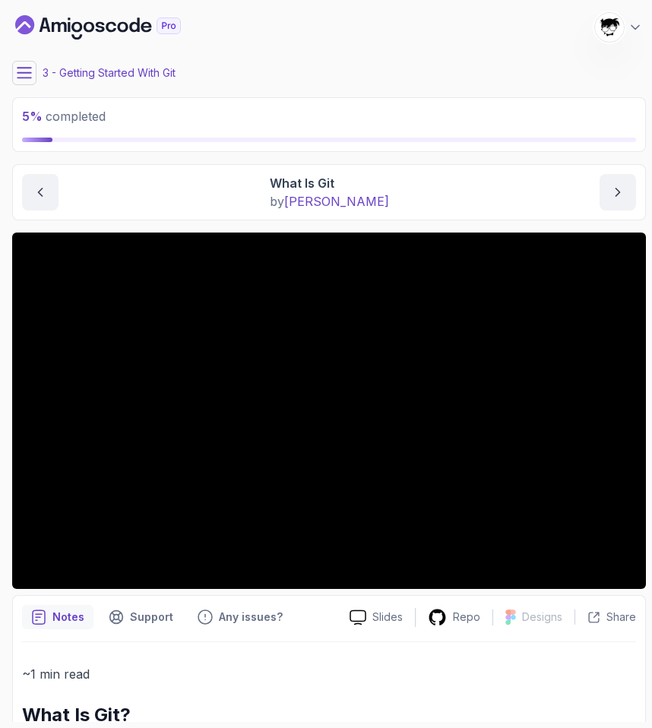
scroll to position [383, 0]
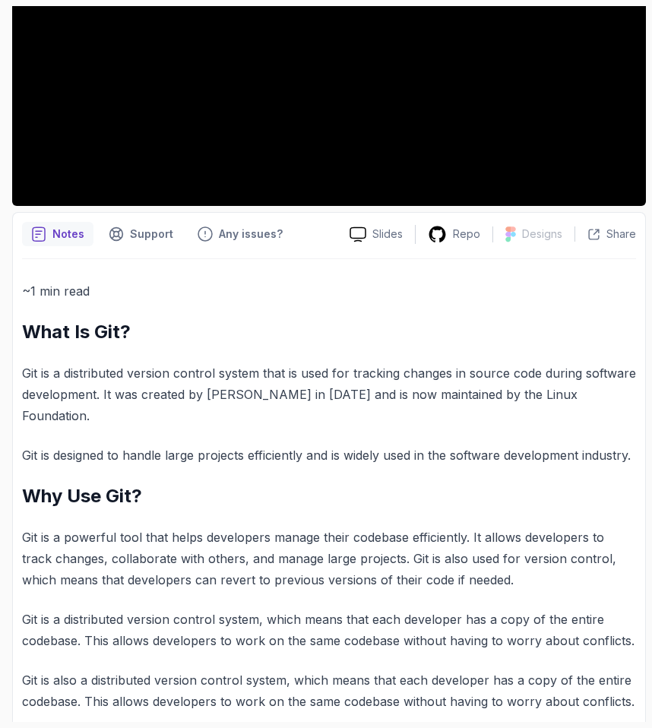
click at [188, 372] on p "Git is a distributed version control system that is used for tracking changes i…" at bounding box center [329, 395] width 614 height 64
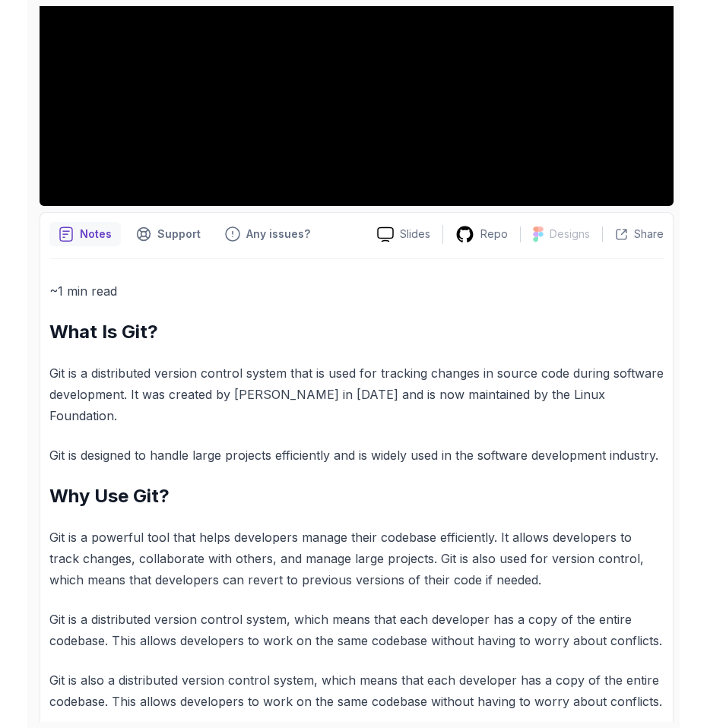
scroll to position [0, 0]
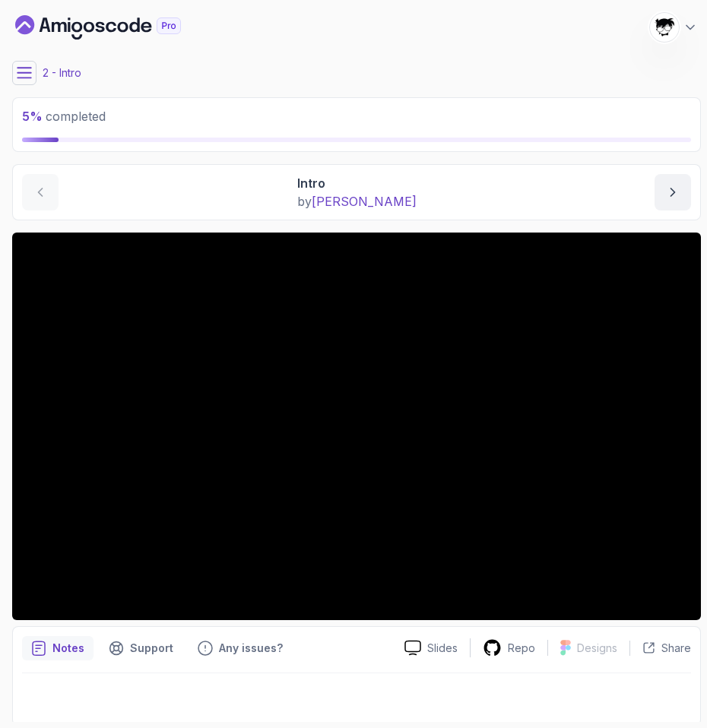
click at [23, 69] on icon at bounding box center [24, 72] width 15 height 15
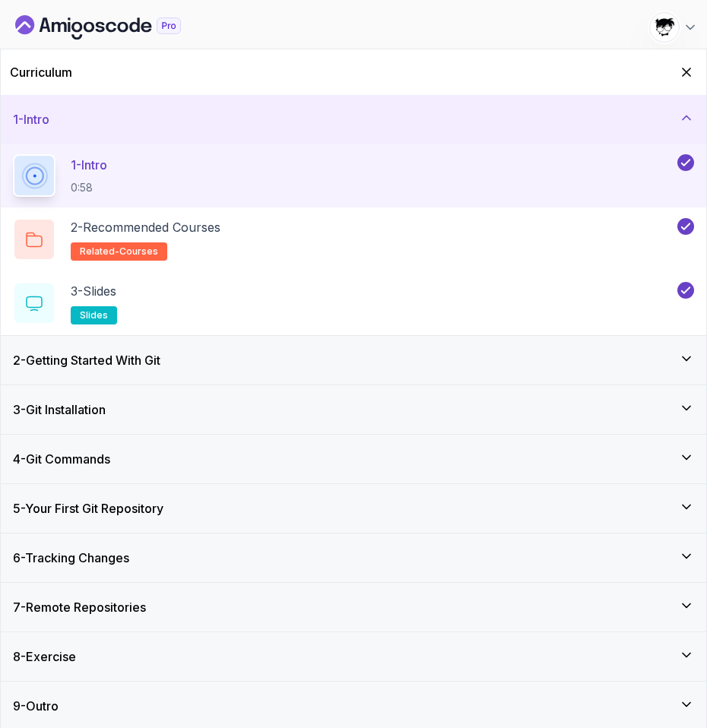
click at [159, 363] on h3 "2 - Getting Started With Git" at bounding box center [86, 360] width 147 height 18
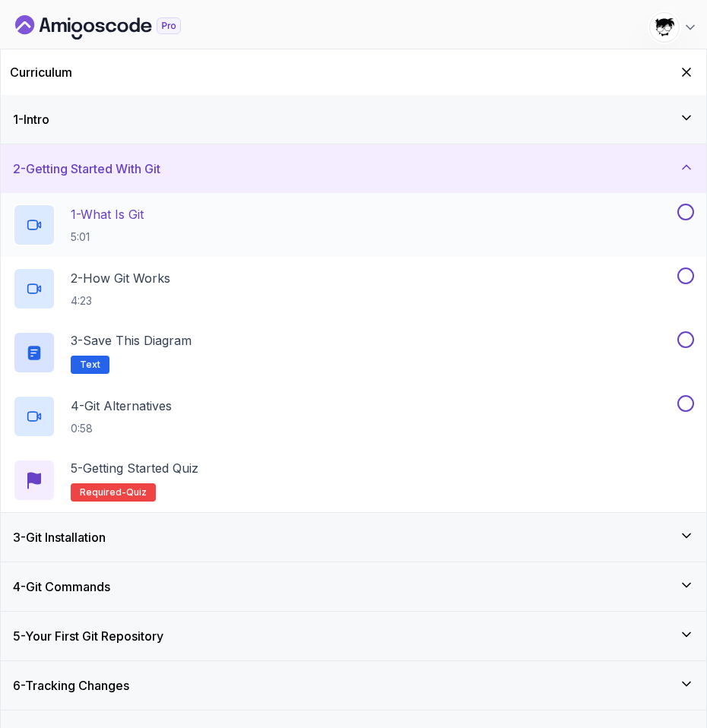
click at [135, 228] on h2 "1 - What Is Git 5:01" at bounding box center [107, 225] width 73 height 40
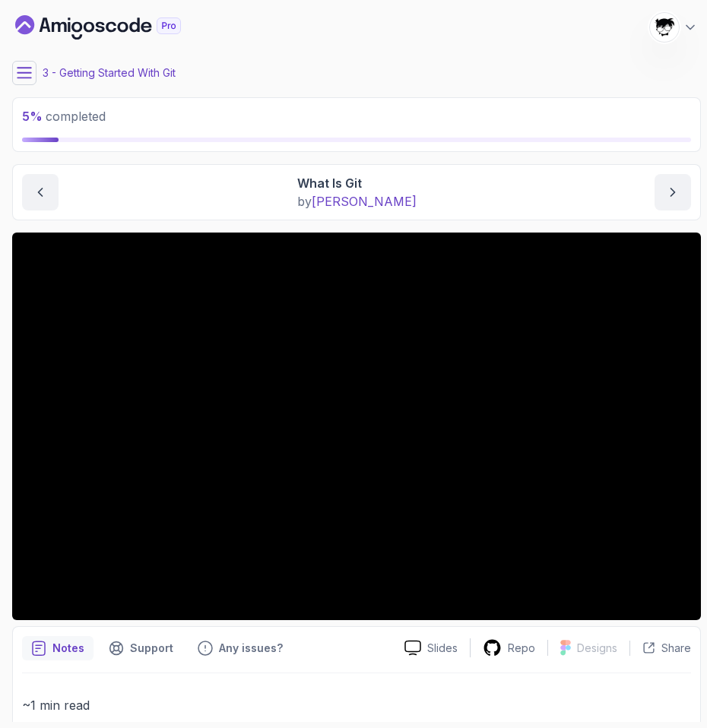
click at [18, 77] on icon at bounding box center [24, 73] width 14 height 10
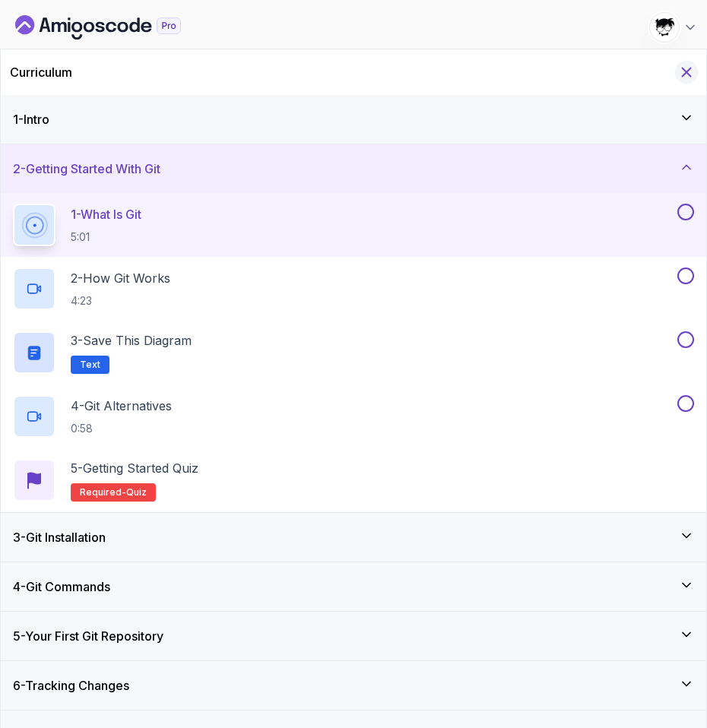
click at [686, 74] on icon "Hide Curriculum for mobile" at bounding box center [686, 72] width 17 height 17
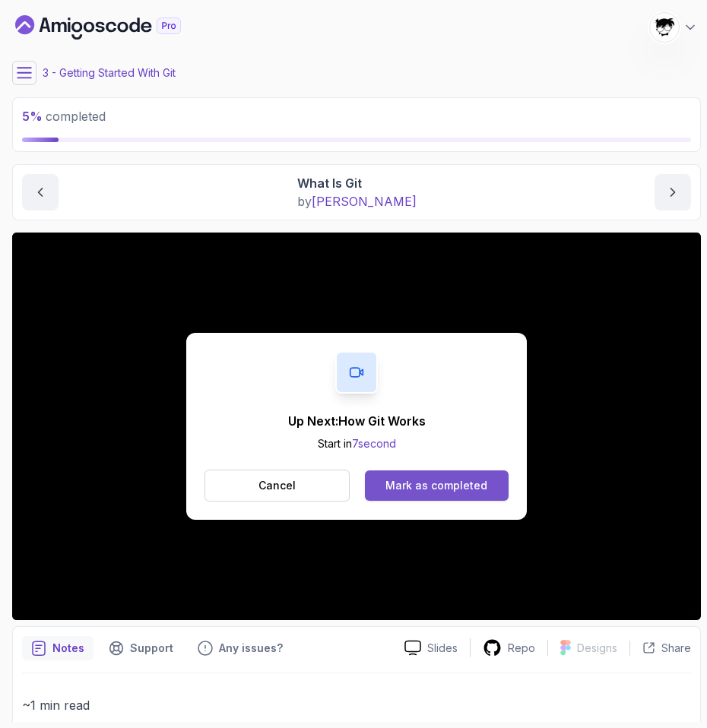
click at [408, 476] on button "Mark as completed" at bounding box center [437, 485] width 144 height 30
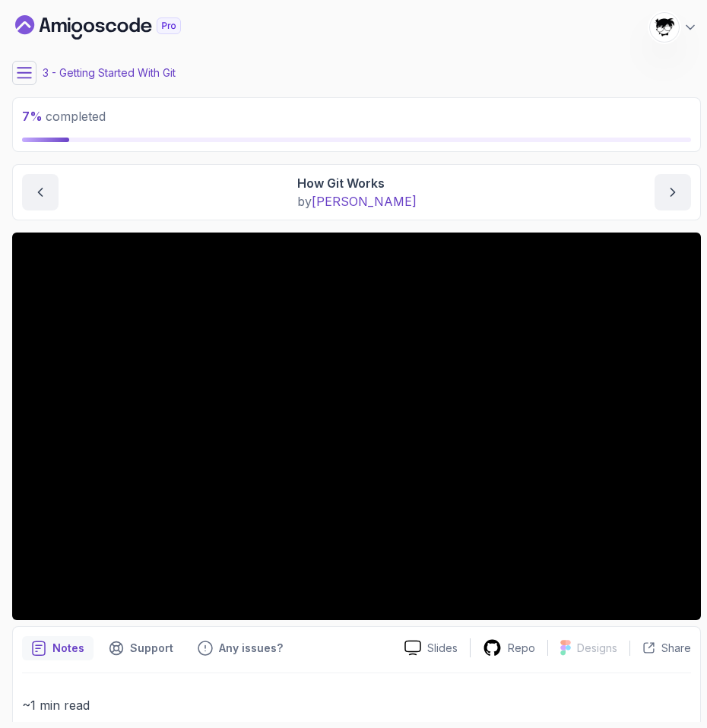
click at [33, 65] on button at bounding box center [24, 73] width 24 height 24
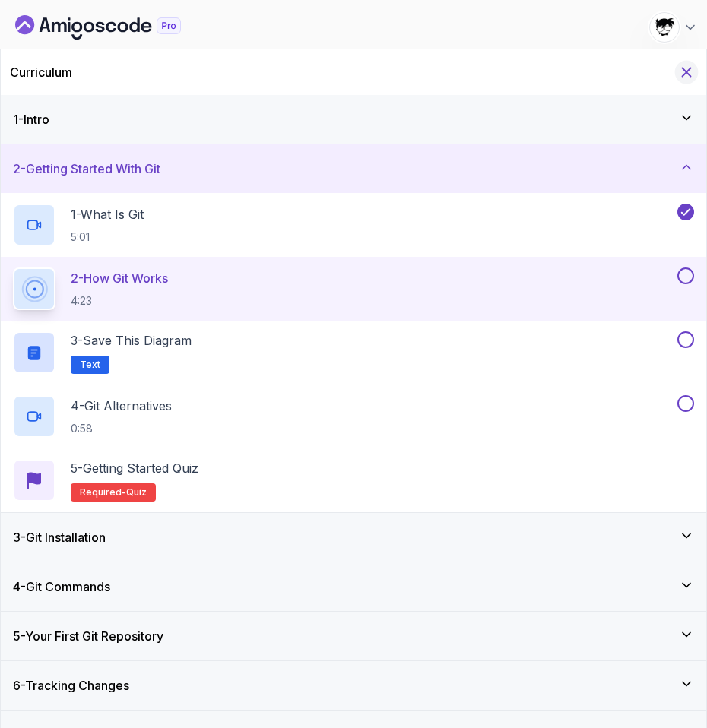
click at [683, 74] on icon "Hide Curriculum for mobile" at bounding box center [686, 72] width 8 height 8
